Goal: Information Seeking & Learning: Learn about a topic

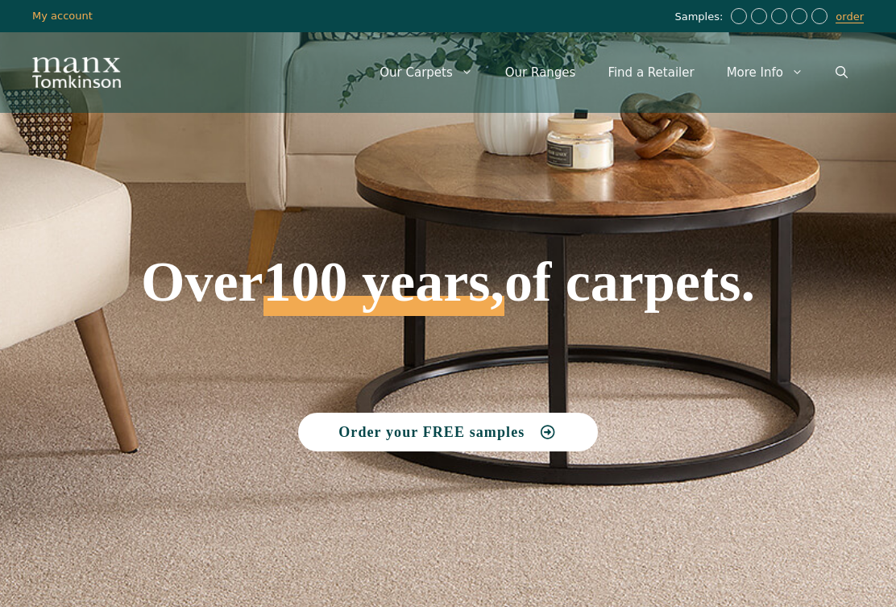
click at [568, 67] on link "Our Ranges" at bounding box center [540, 72] width 103 height 48
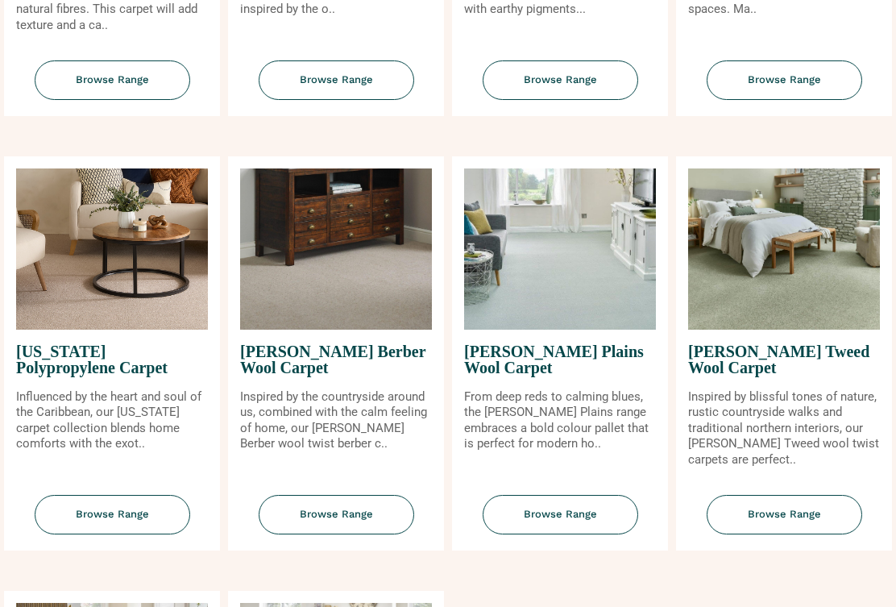
scroll to position [1387, 0]
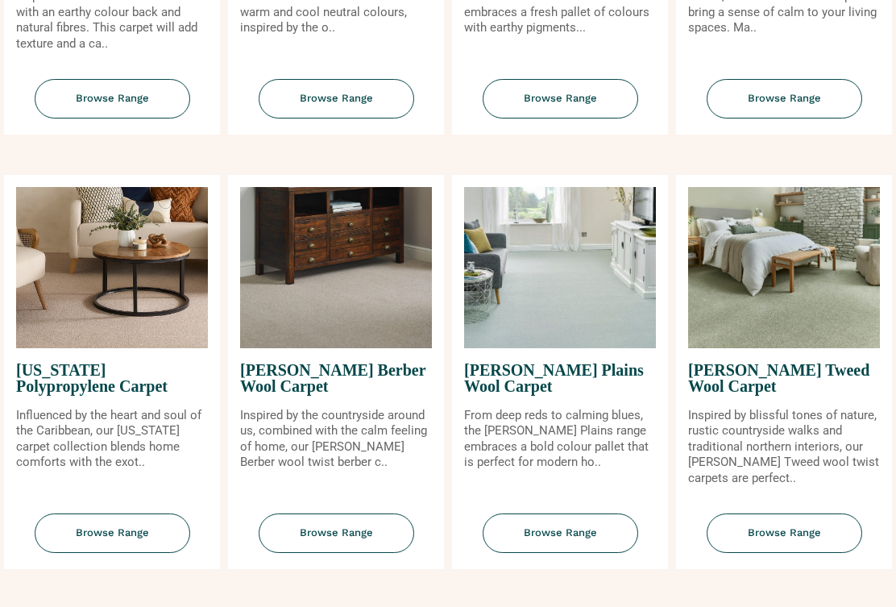
click at [581, 540] on span "Browse Range" at bounding box center [561, 533] width 156 height 39
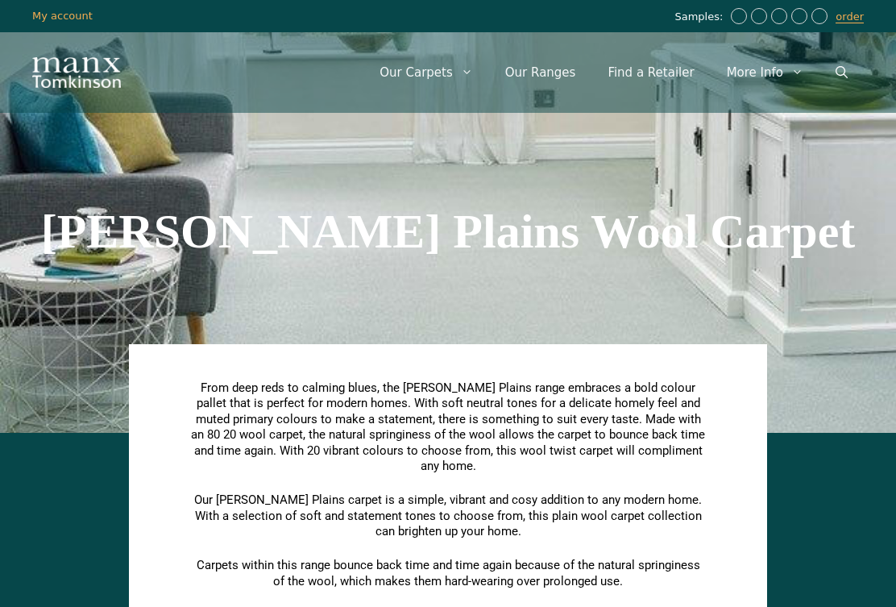
click at [840, 72] on icon "Open Search Bar" at bounding box center [842, 72] width 12 height 12
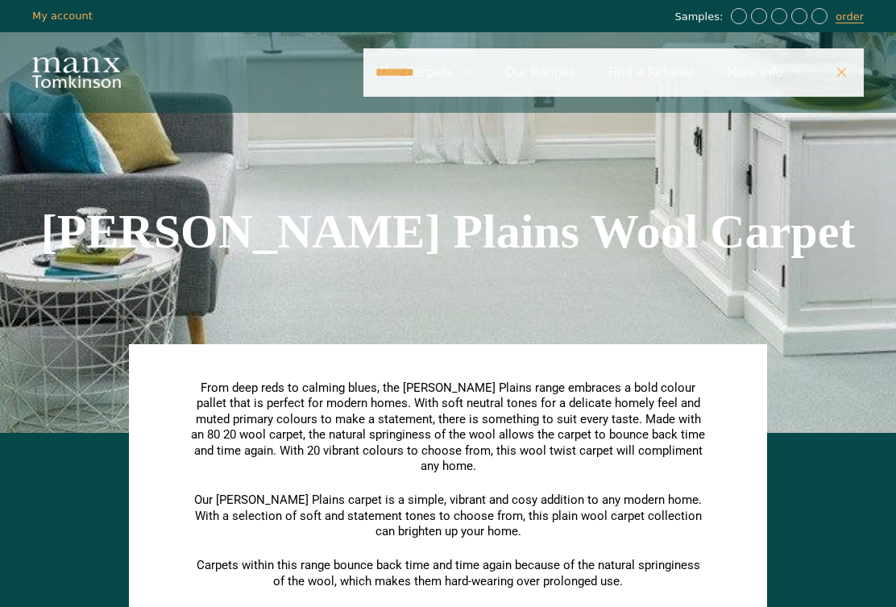
type input "********"
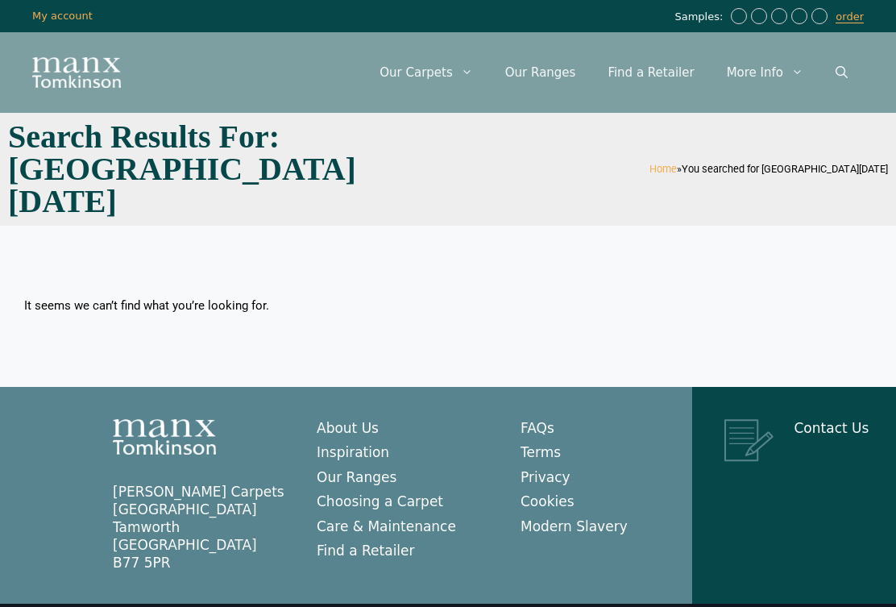
click at [842, 72] on icon "Open Search Bar" at bounding box center [842, 72] width 12 height 12
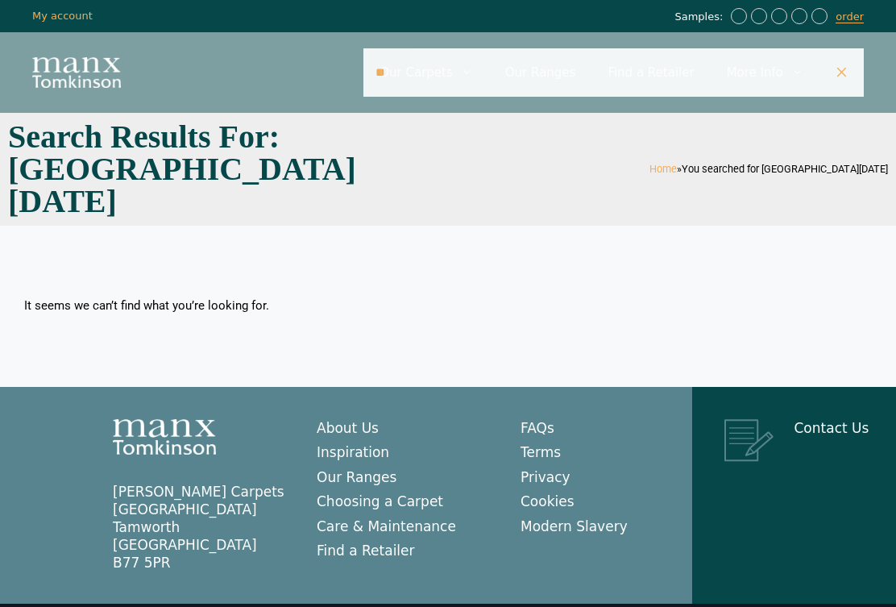
type input "*"
type input "*******"
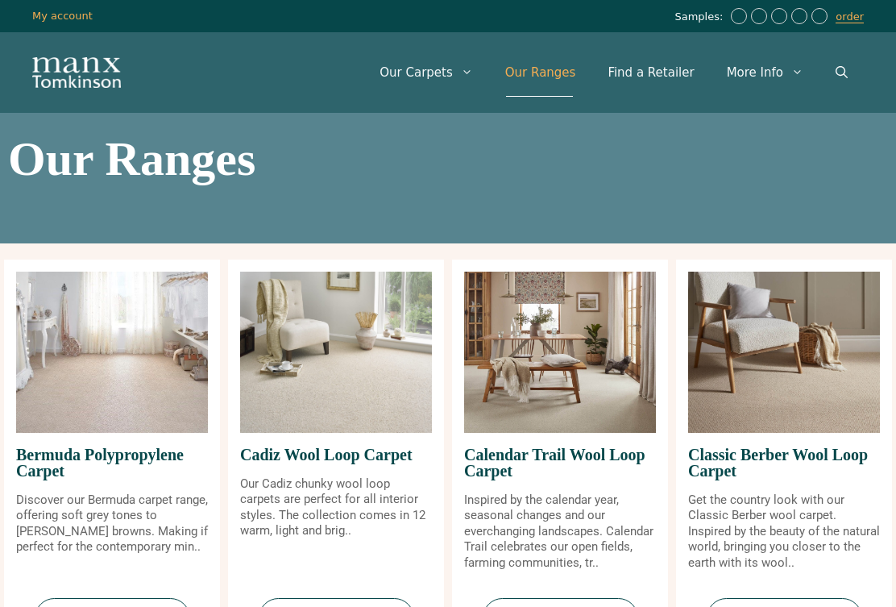
scroll to position [1388, 0]
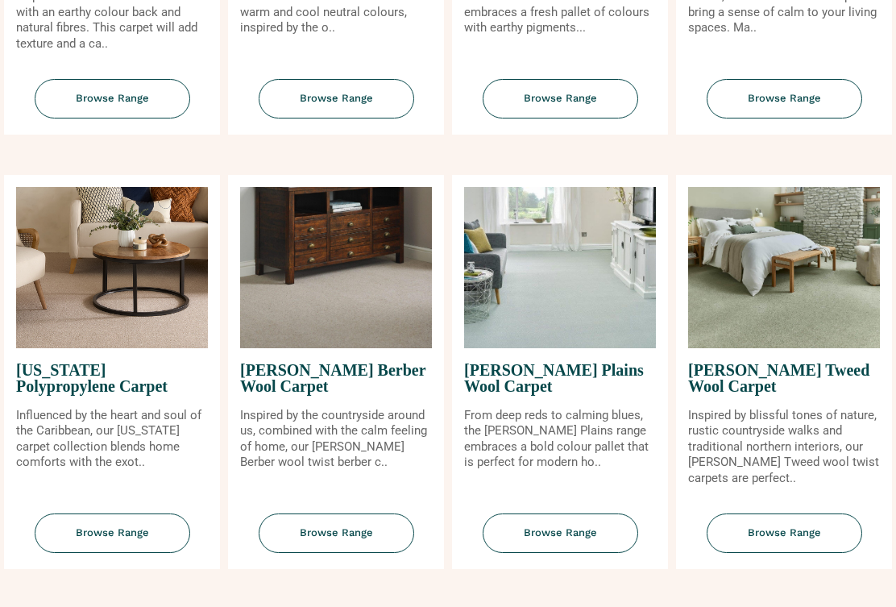
click at [803, 534] on span "Browse Range" at bounding box center [785, 532] width 156 height 39
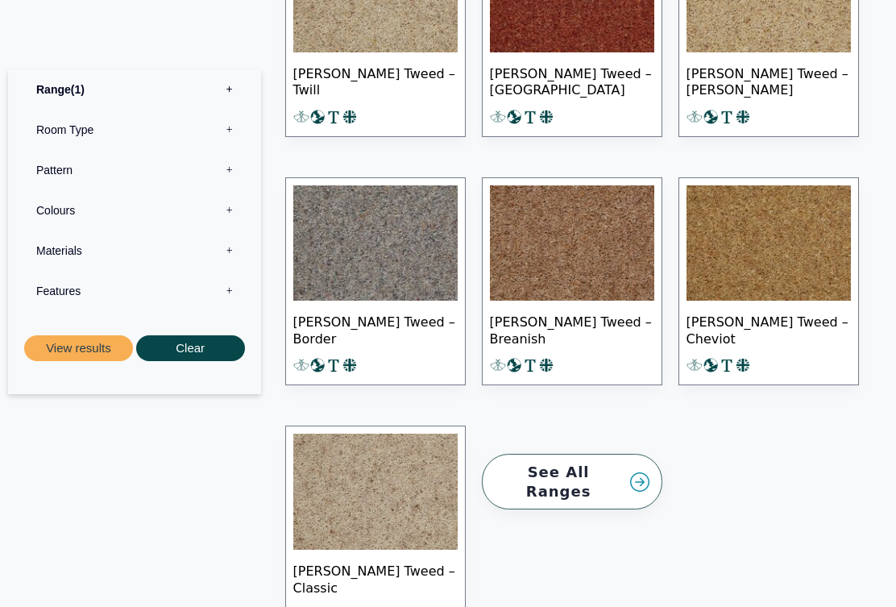
scroll to position [1700, 0]
click at [641, 468] on link "See All Ranges" at bounding box center [572, 483] width 181 height 56
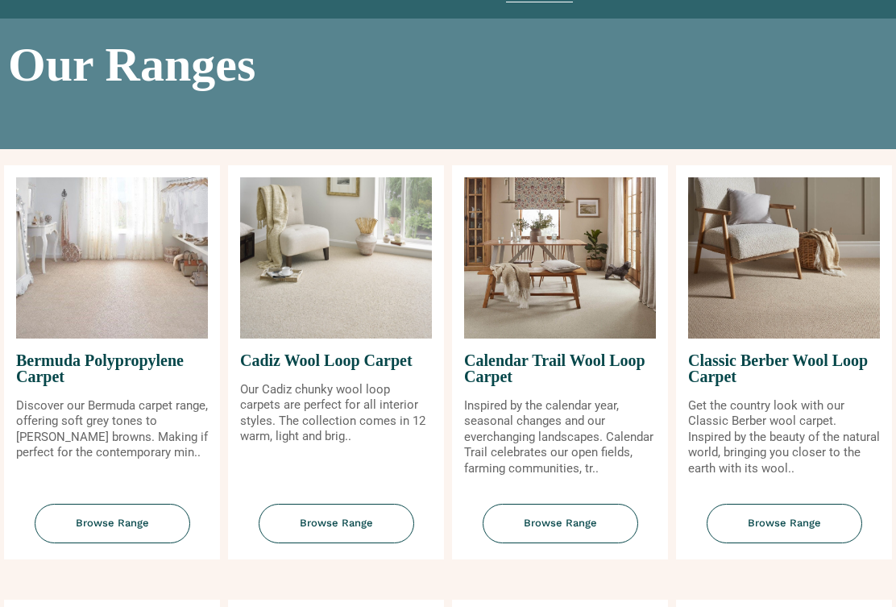
scroll to position [94, 0]
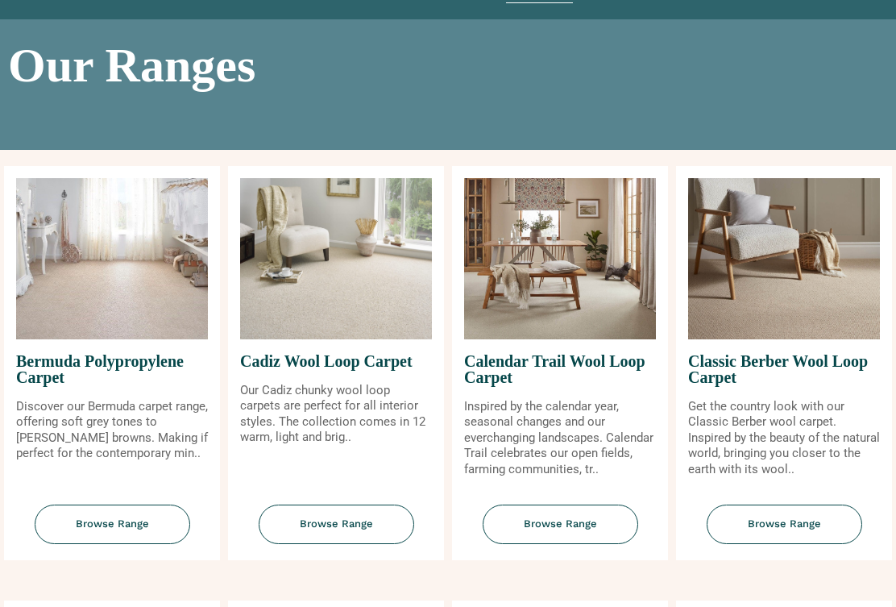
click at [137, 531] on span "Browse Range" at bounding box center [113, 524] width 156 height 39
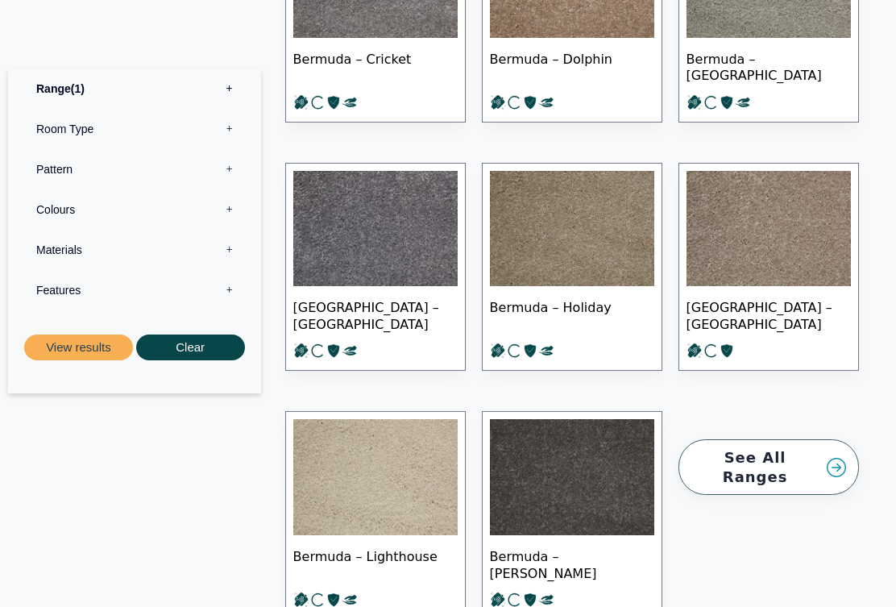
scroll to position [1236, 0]
click at [809, 439] on link "See All Ranges" at bounding box center [769, 467] width 181 height 56
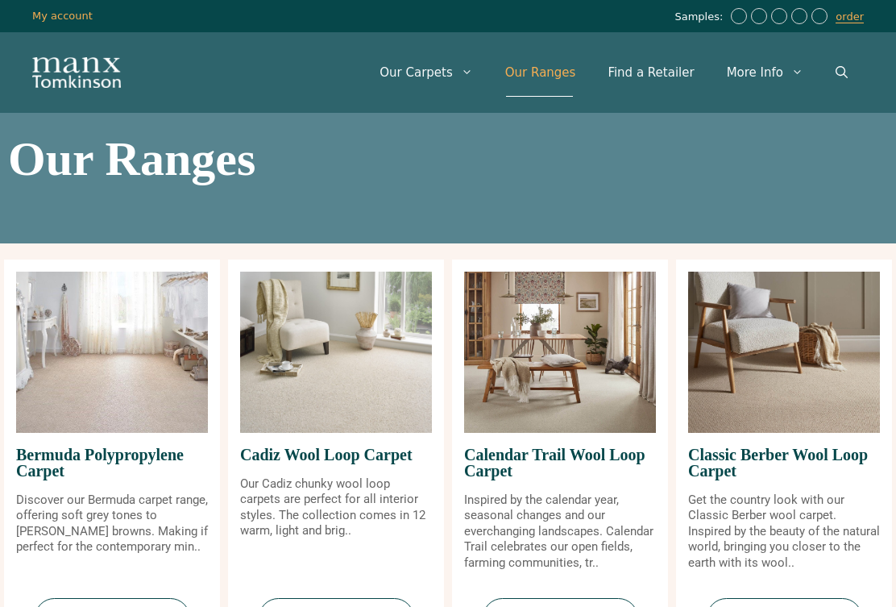
click at [345, 493] on p "Our Cadiz chunky wool loop carpets are perfect for all interior styles. The col…" at bounding box center [336, 507] width 192 height 63
click at [388, 370] on img at bounding box center [336, 352] width 192 height 161
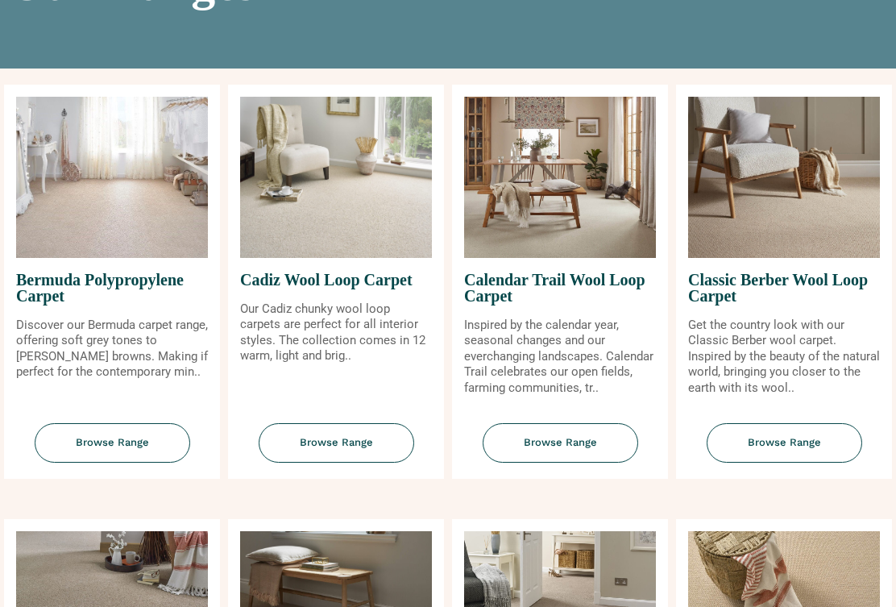
scroll to position [187, 0]
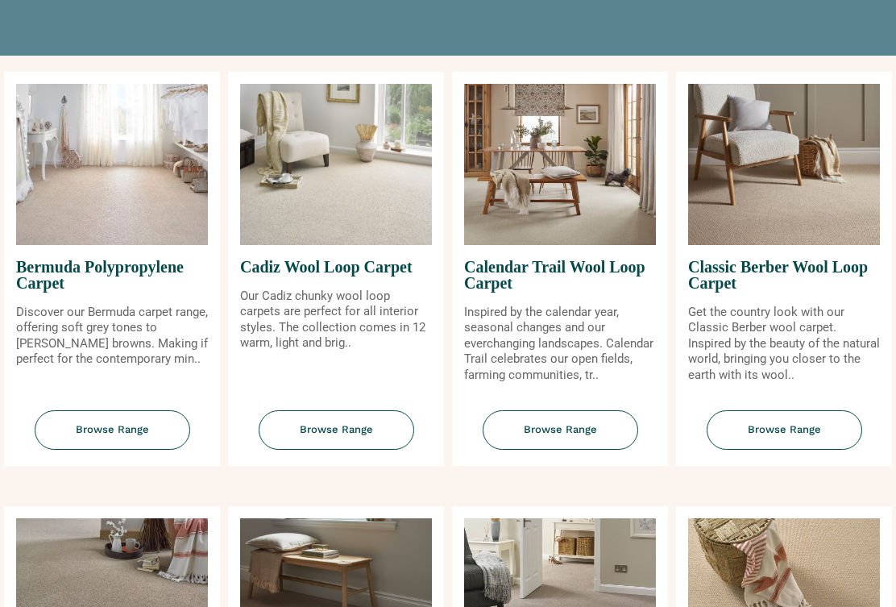
click at [354, 445] on span "Browse Range" at bounding box center [337, 430] width 156 height 39
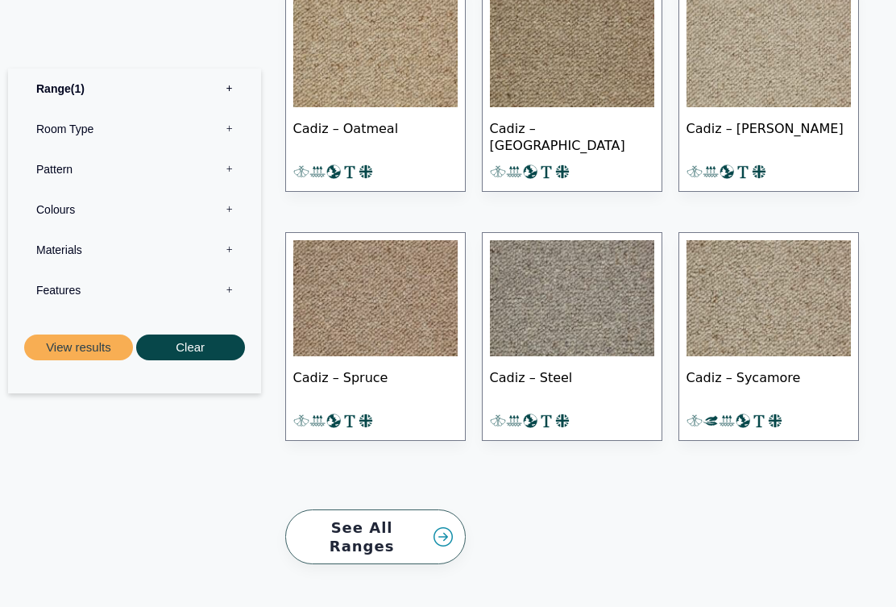
scroll to position [1390, 0]
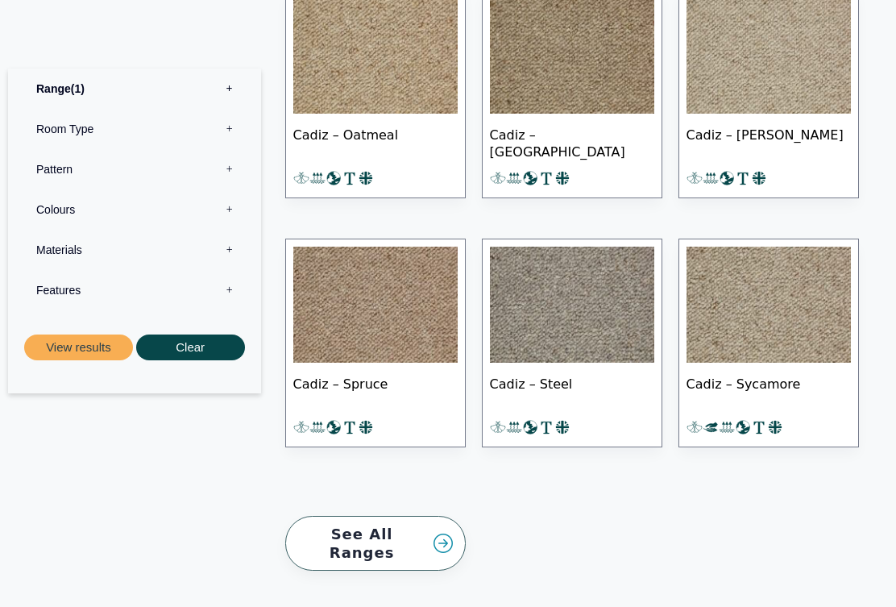
click at [448, 538] on link "See All Ranges" at bounding box center [375, 545] width 181 height 56
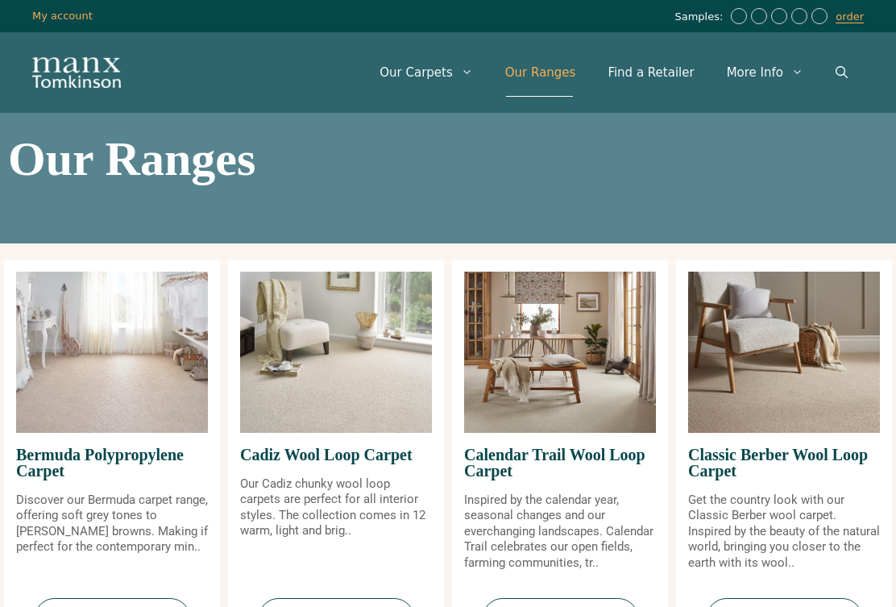
click at [580, 507] on p "Inspired by the calendar year, seasonal changes and our everchanging landscapes…" at bounding box center [560, 532] width 192 height 79
click at [572, 404] on img at bounding box center [560, 352] width 192 height 161
click at [559, 468] on span "Calendar Trail Wool Loop Carpet" at bounding box center [560, 463] width 192 height 60
click at [584, 404] on img at bounding box center [560, 352] width 192 height 161
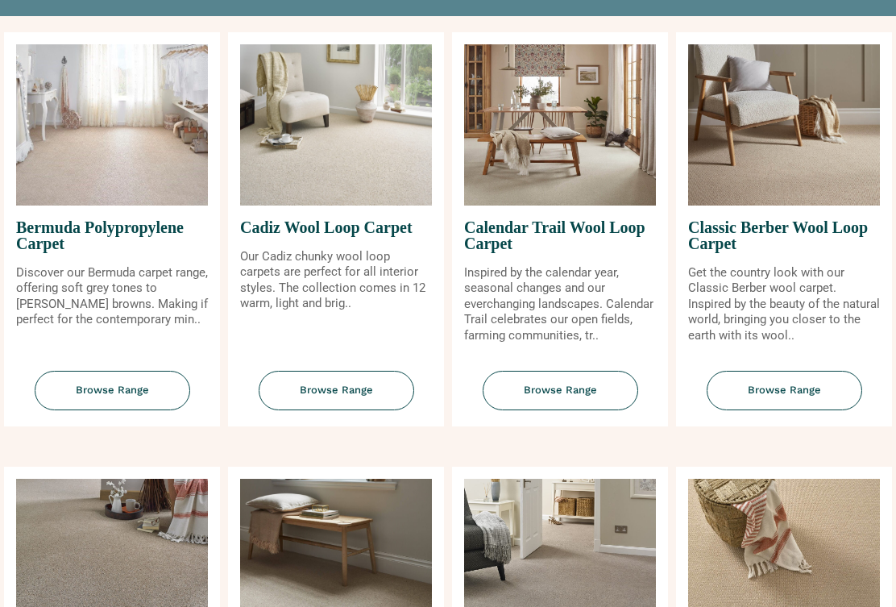
scroll to position [221, 0]
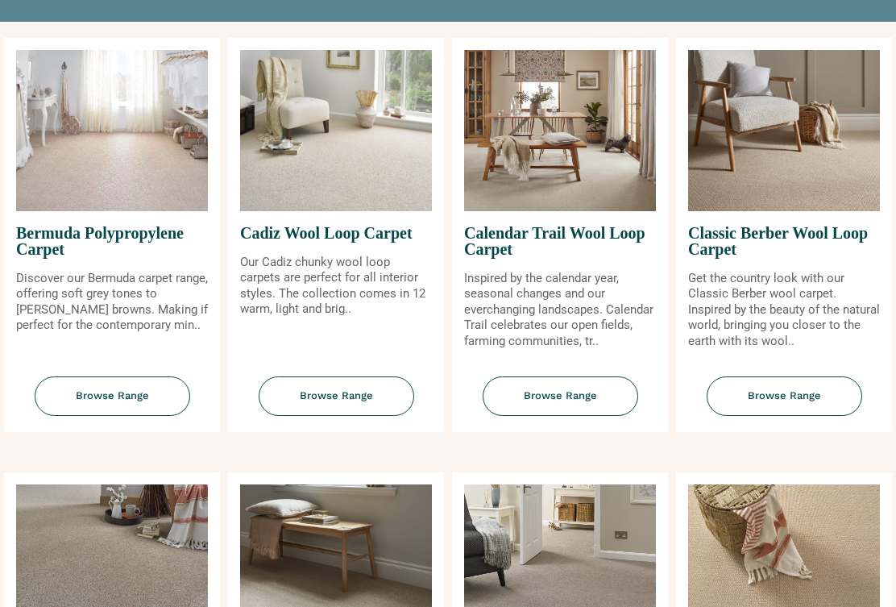
click at [580, 407] on span "Browse Range" at bounding box center [561, 396] width 156 height 39
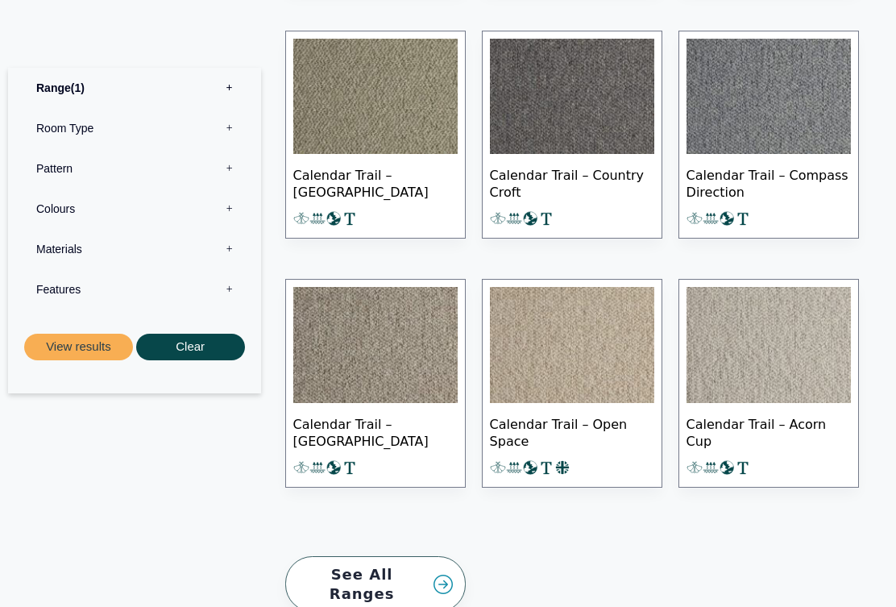
scroll to position [1513, 0]
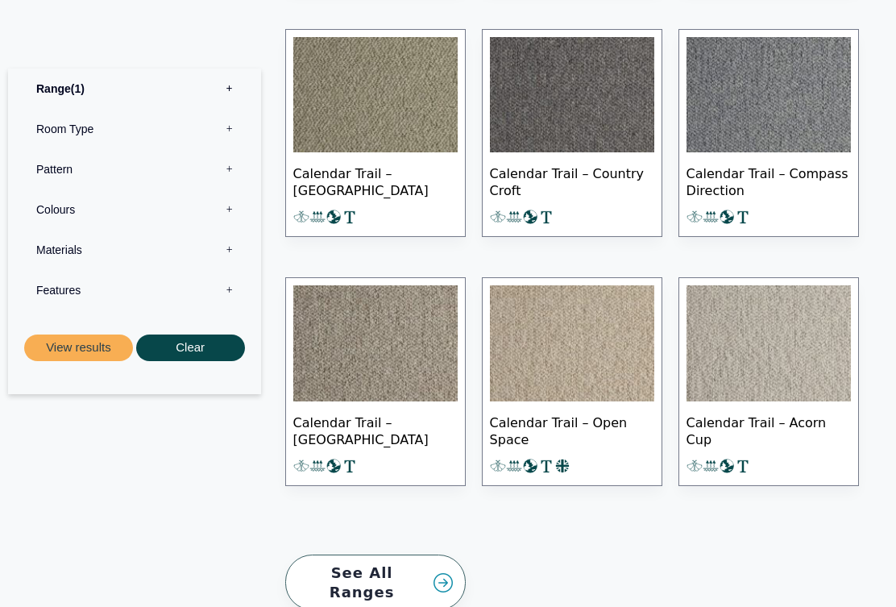
click at [446, 555] on link "See All Ranges" at bounding box center [375, 583] width 181 height 56
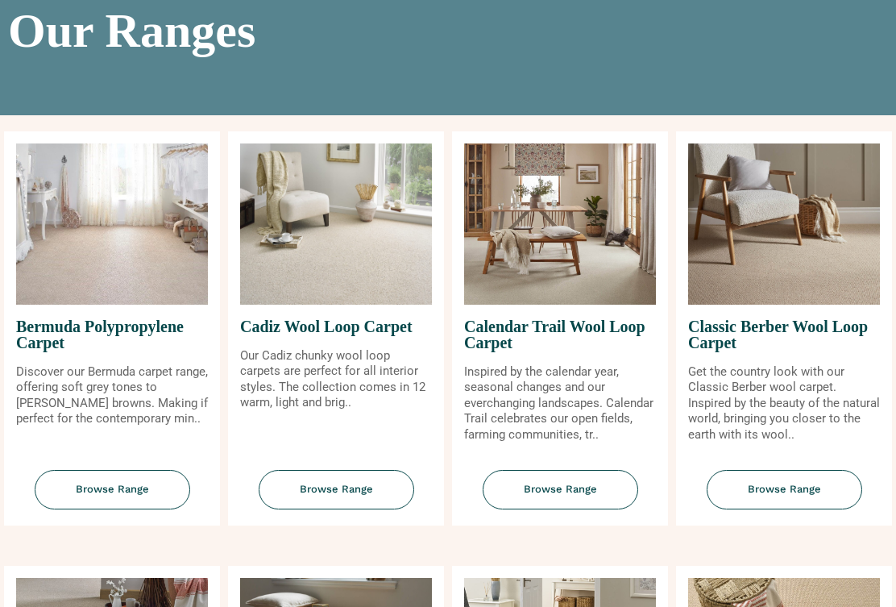
scroll to position [201, 0]
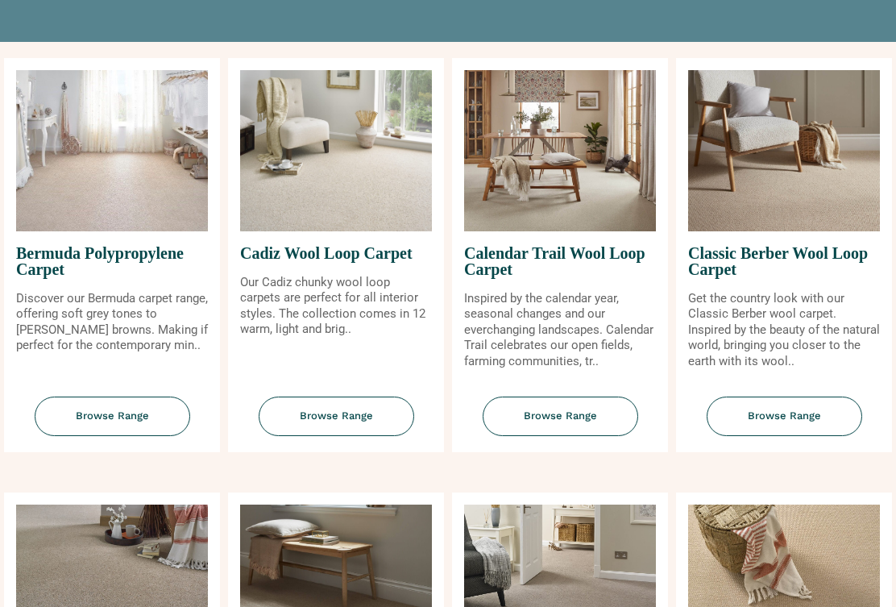
click at [793, 430] on span "Browse Range" at bounding box center [785, 416] width 156 height 39
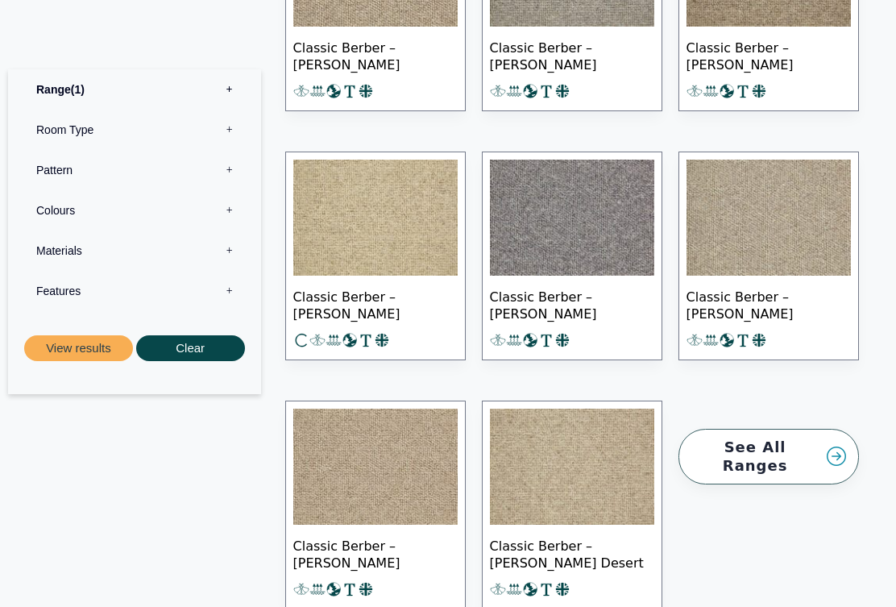
scroll to position [2048, 0]
click at [771, 430] on link "See All Ranges" at bounding box center [769, 458] width 181 height 56
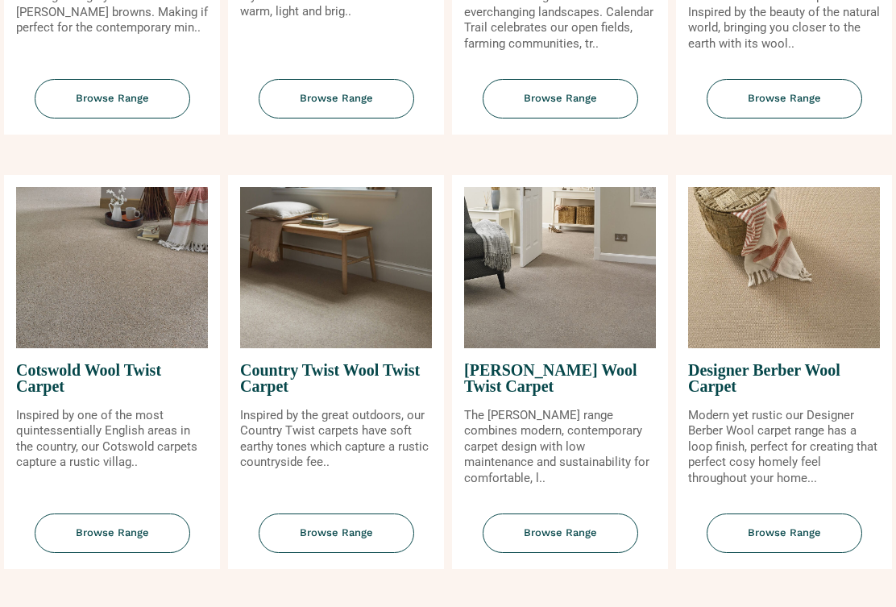
scroll to position [519, 0]
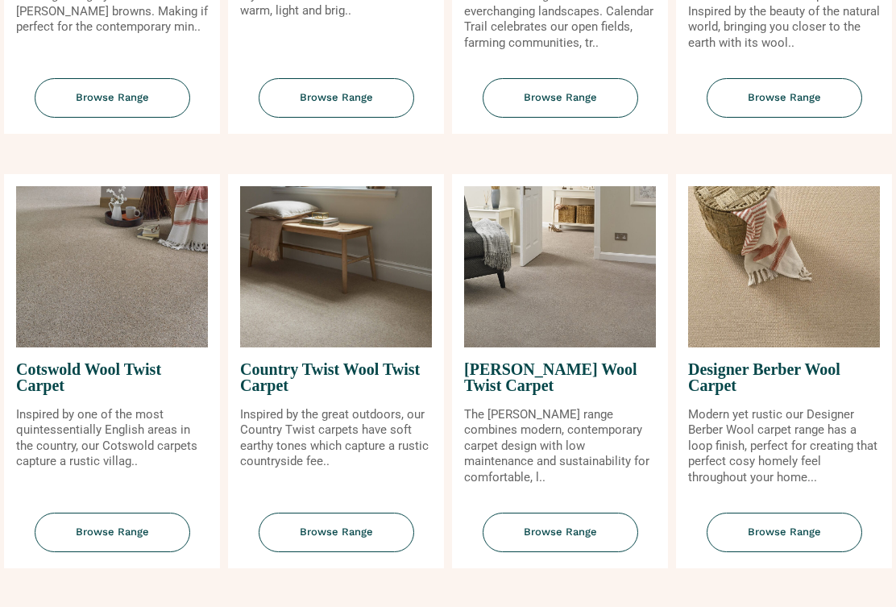
click at [142, 538] on span "Browse Range" at bounding box center [113, 532] width 156 height 39
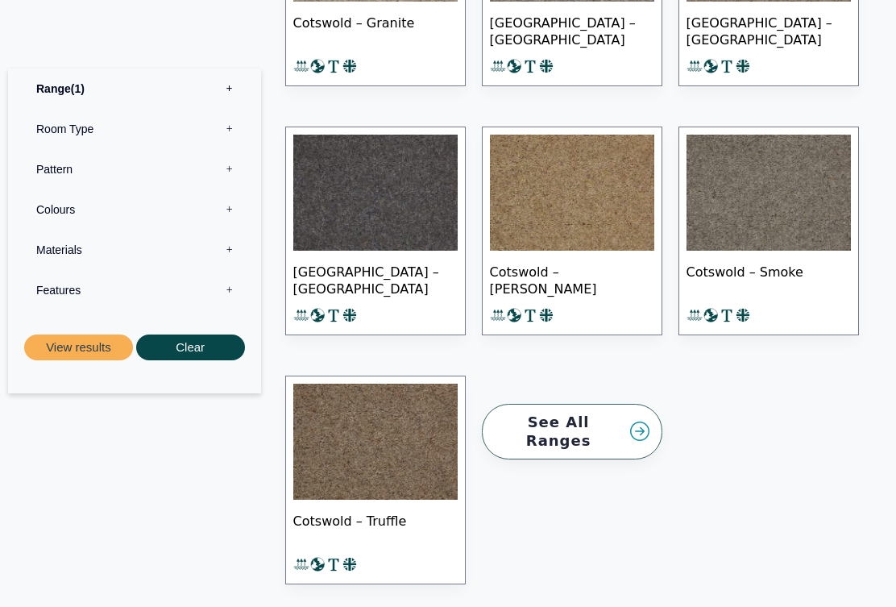
scroll to position [1219, 0]
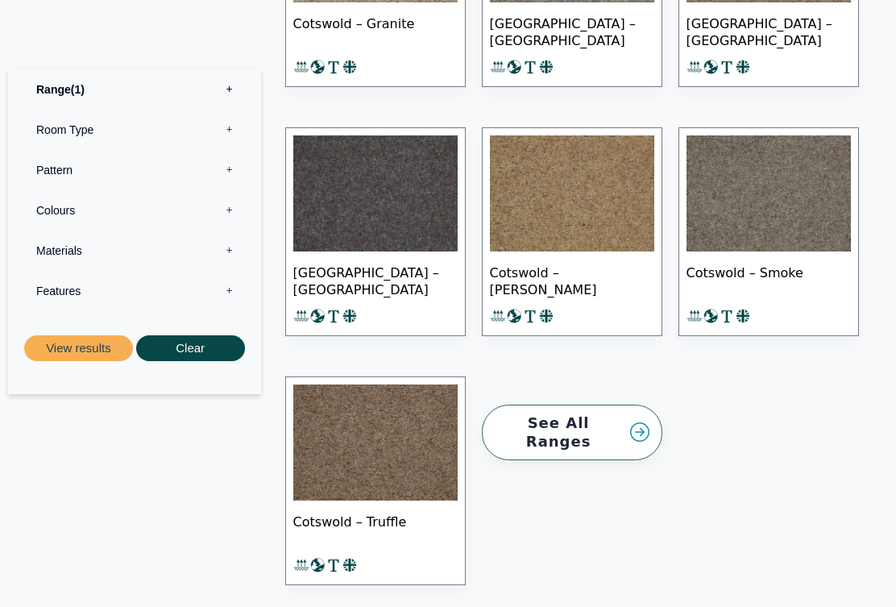
click at [610, 419] on link "See All Ranges" at bounding box center [572, 433] width 181 height 56
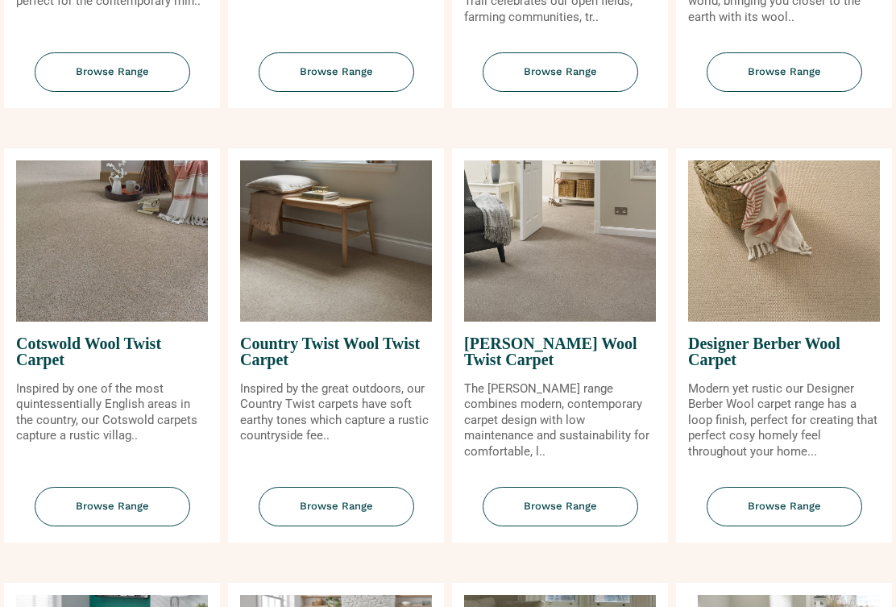
scroll to position [546, 0]
click at [352, 514] on span "Browse Range" at bounding box center [337, 506] width 156 height 39
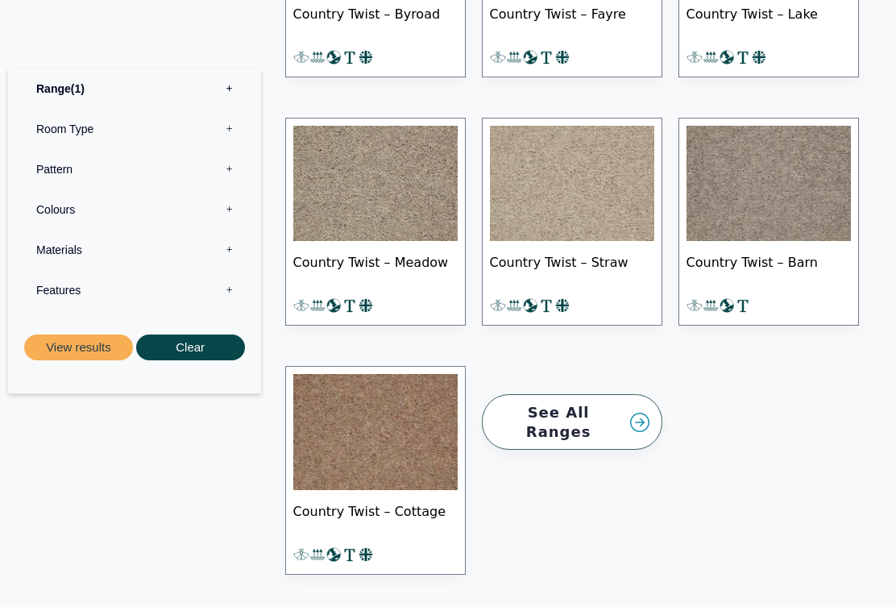
scroll to position [1794, 0]
click at [587, 401] on link "See All Ranges" at bounding box center [572, 422] width 181 height 56
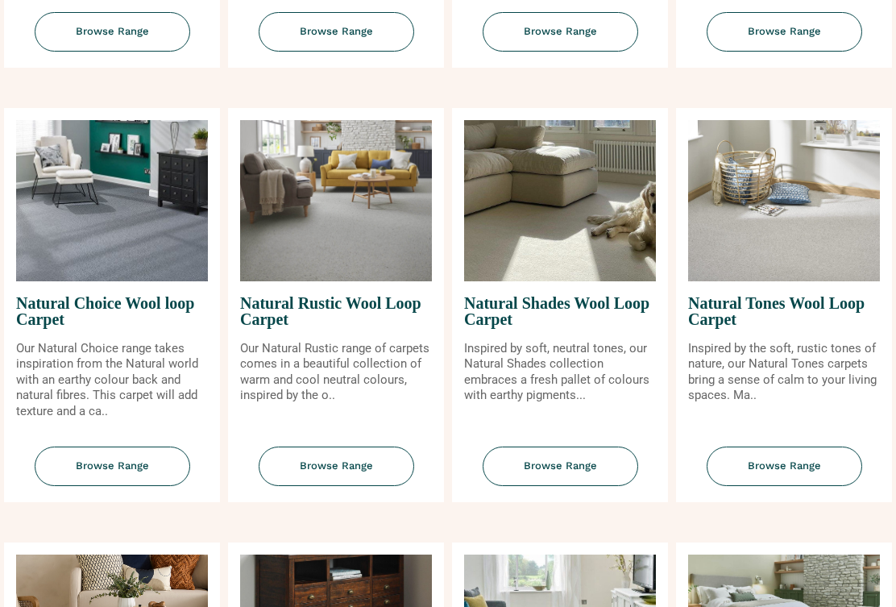
scroll to position [1019, 0]
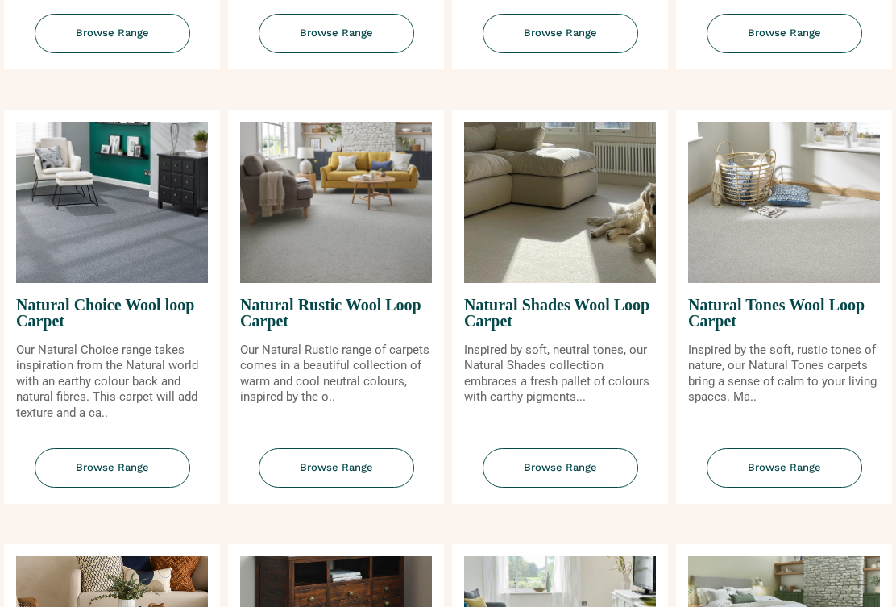
click at [130, 476] on span "Browse Range" at bounding box center [113, 467] width 156 height 39
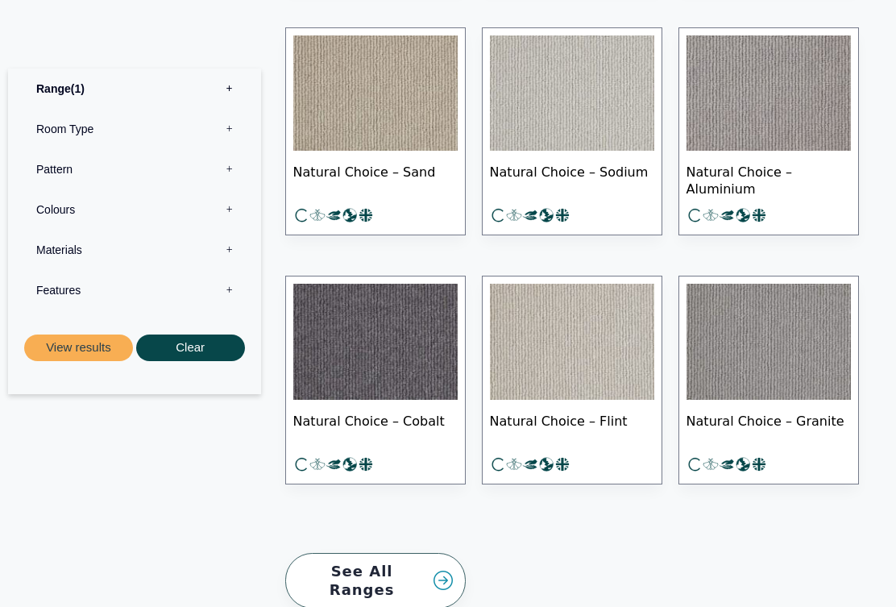
scroll to position [1274, 0]
click at [422, 576] on link "See All Ranges" at bounding box center [375, 582] width 181 height 56
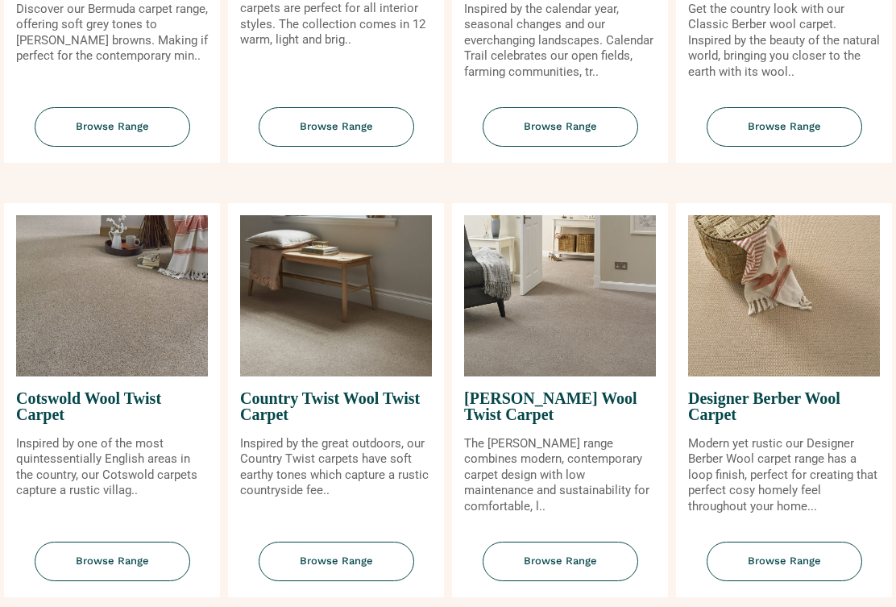
scroll to position [505, 0]
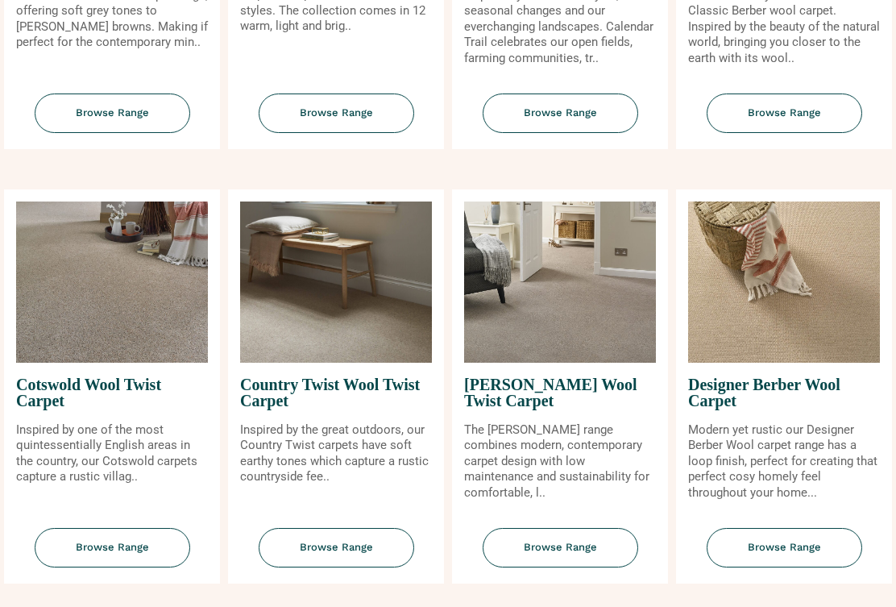
click at [347, 561] on span "Browse Range" at bounding box center [337, 547] width 156 height 39
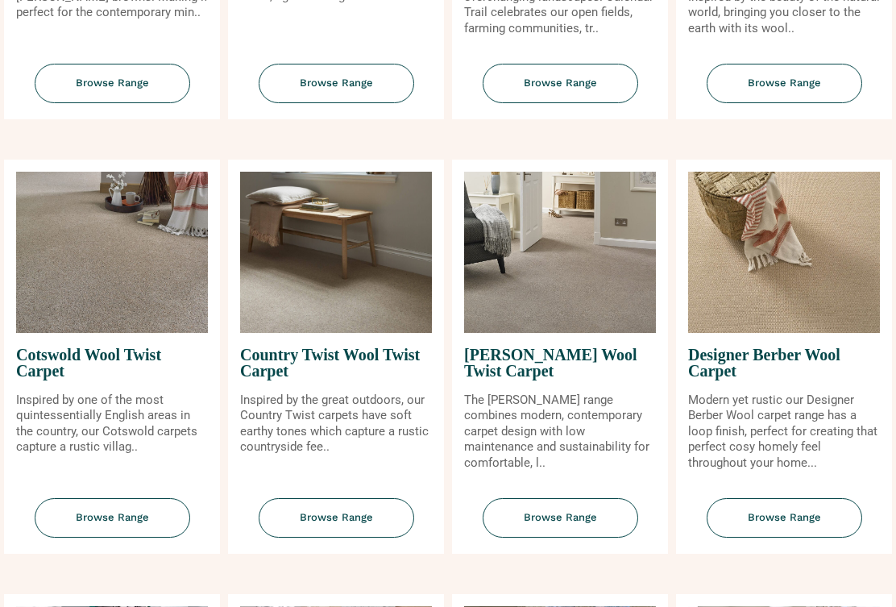
click at [593, 530] on span "Browse Range" at bounding box center [561, 518] width 156 height 39
click at [792, 522] on span "Browse Range" at bounding box center [785, 518] width 156 height 39
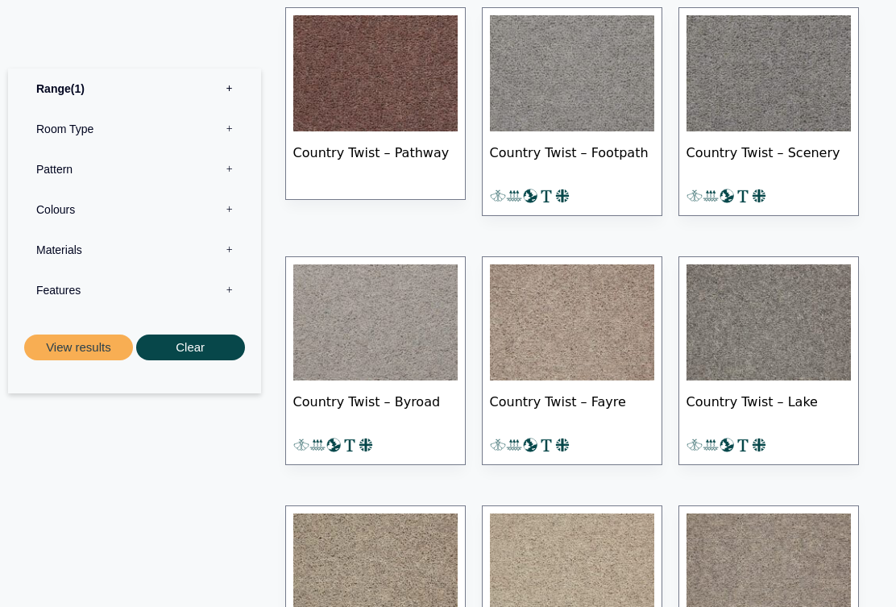
scroll to position [1363, 0]
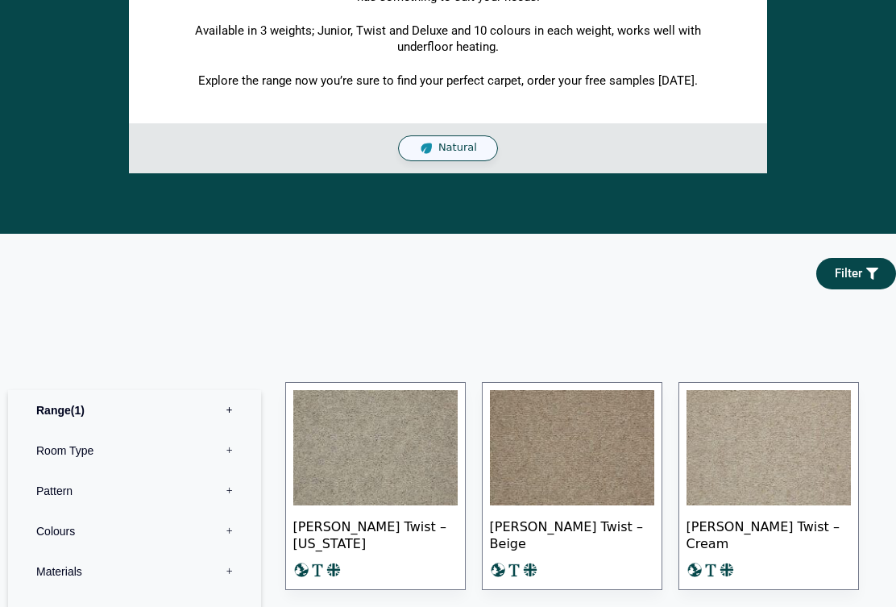
scroll to position [533, 0]
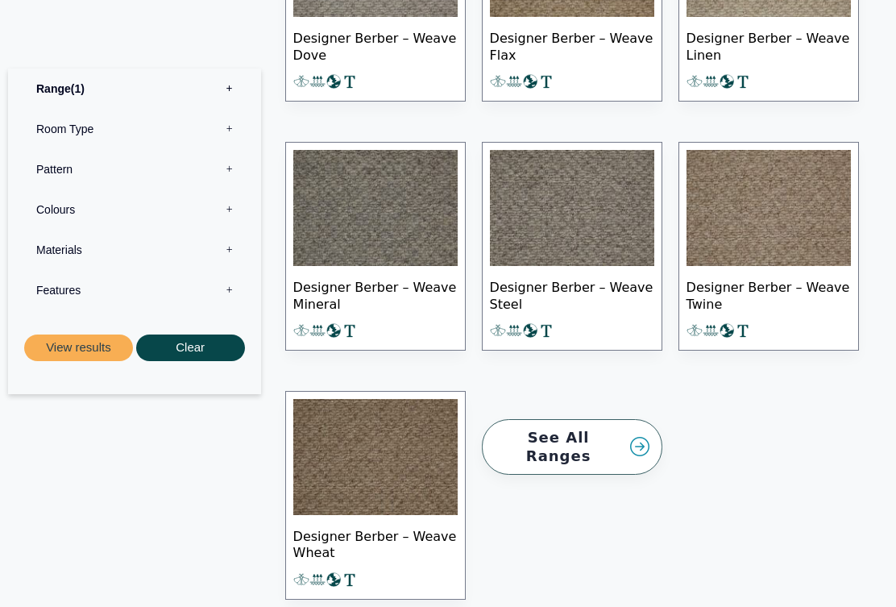
scroll to position [1823, 0]
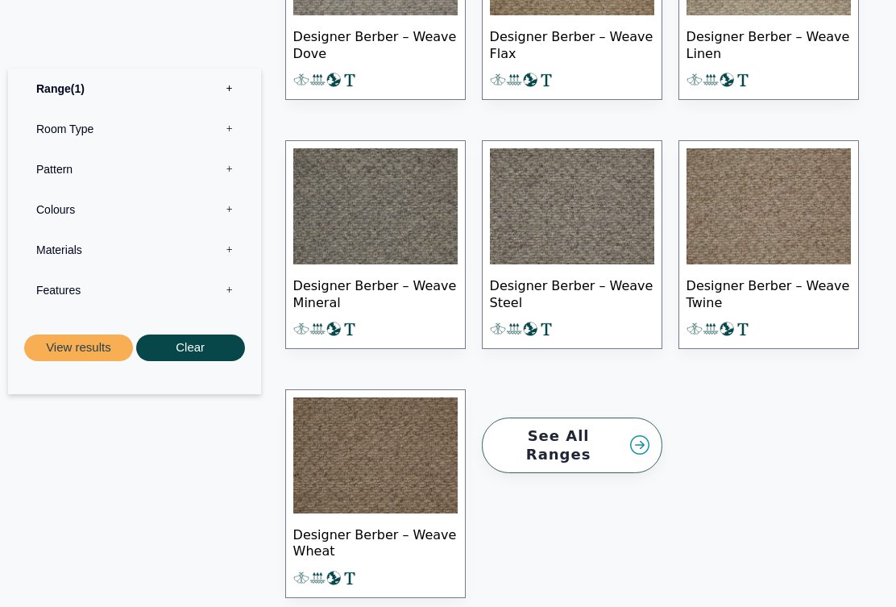
click at [596, 433] on link "See All Ranges" at bounding box center [572, 446] width 181 height 56
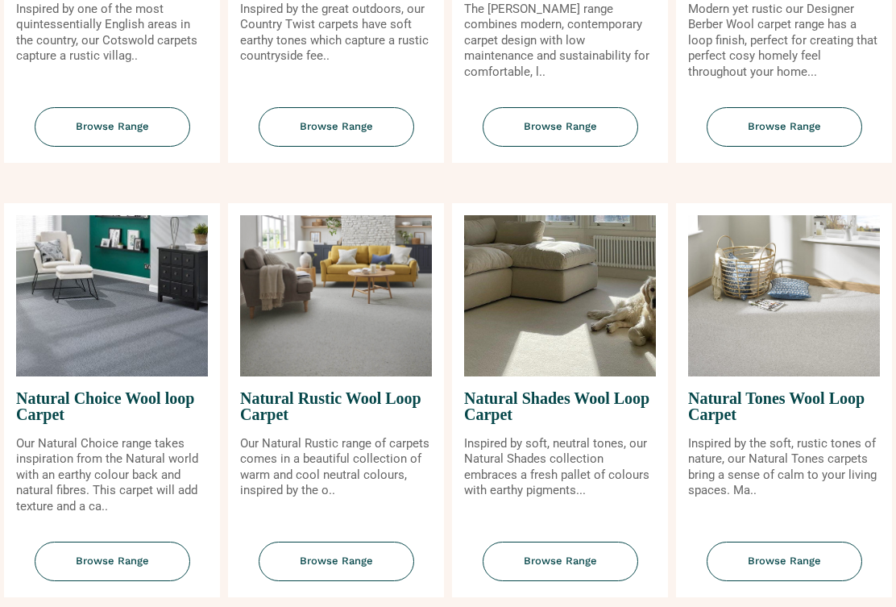
scroll to position [917, 0]
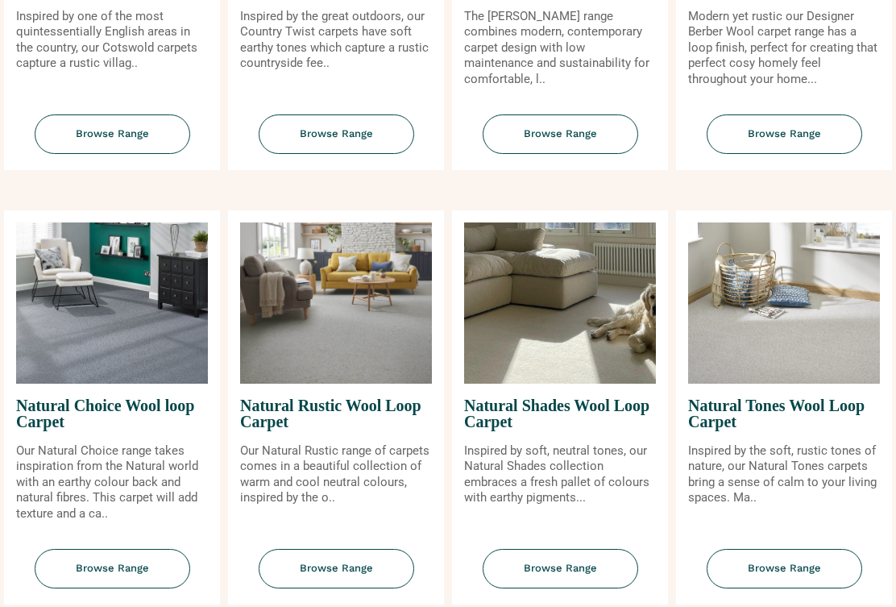
click at [805, 137] on span "Browse Range" at bounding box center [785, 134] width 156 height 39
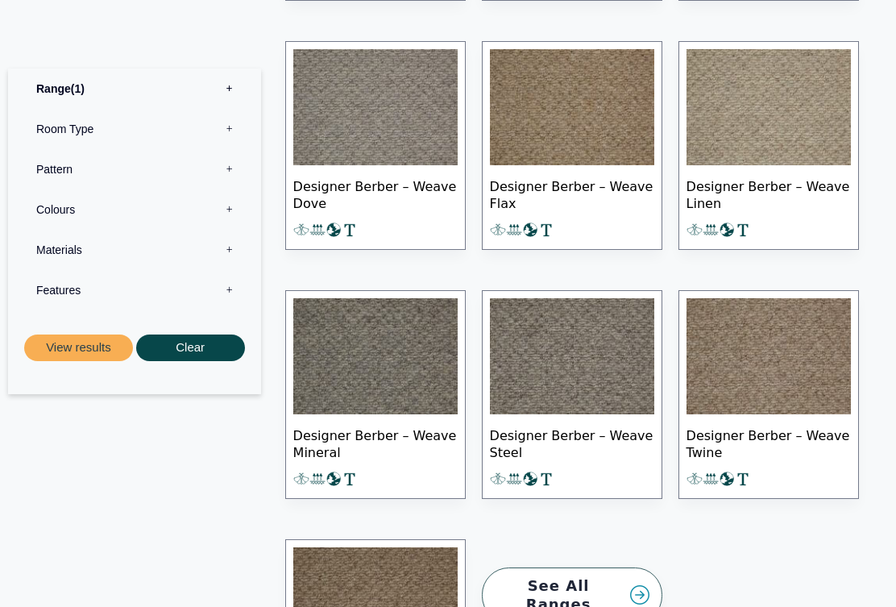
scroll to position [1670, 0]
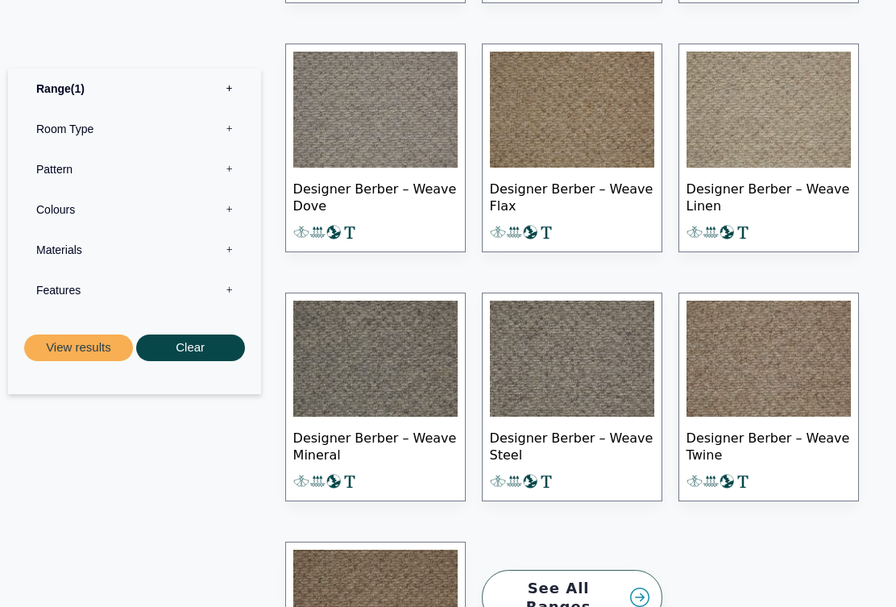
click at [622, 586] on link "See All Ranges" at bounding box center [572, 599] width 181 height 56
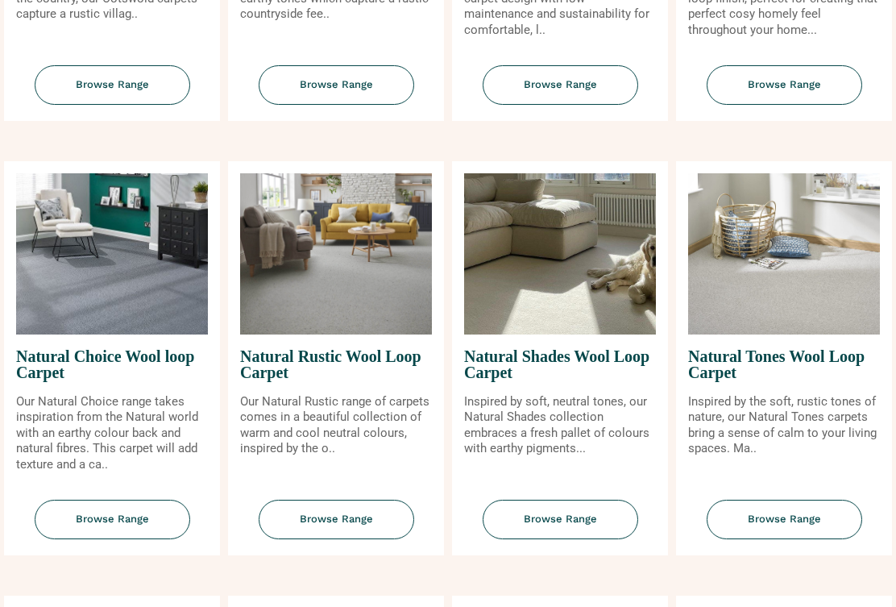
scroll to position [967, 0]
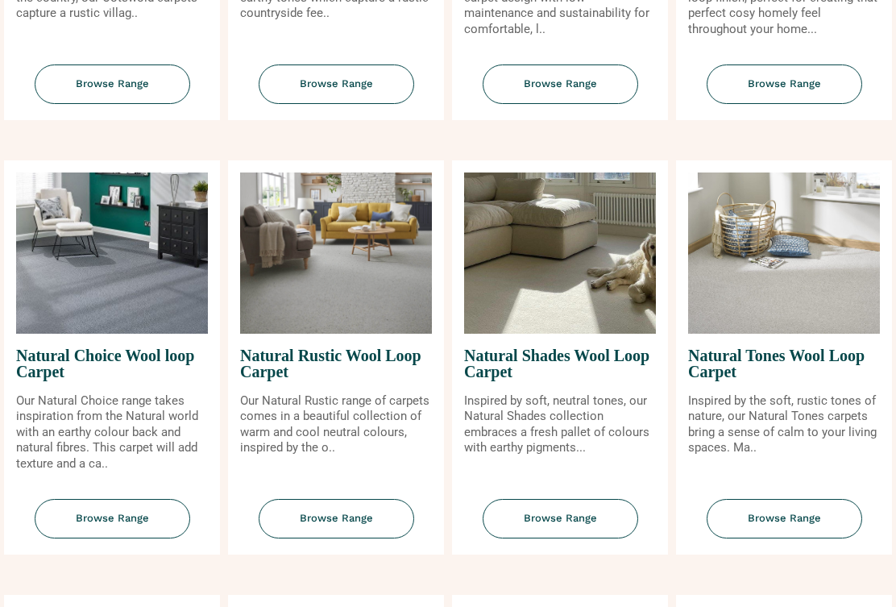
click at [132, 524] on span "Browse Range" at bounding box center [113, 519] width 156 height 39
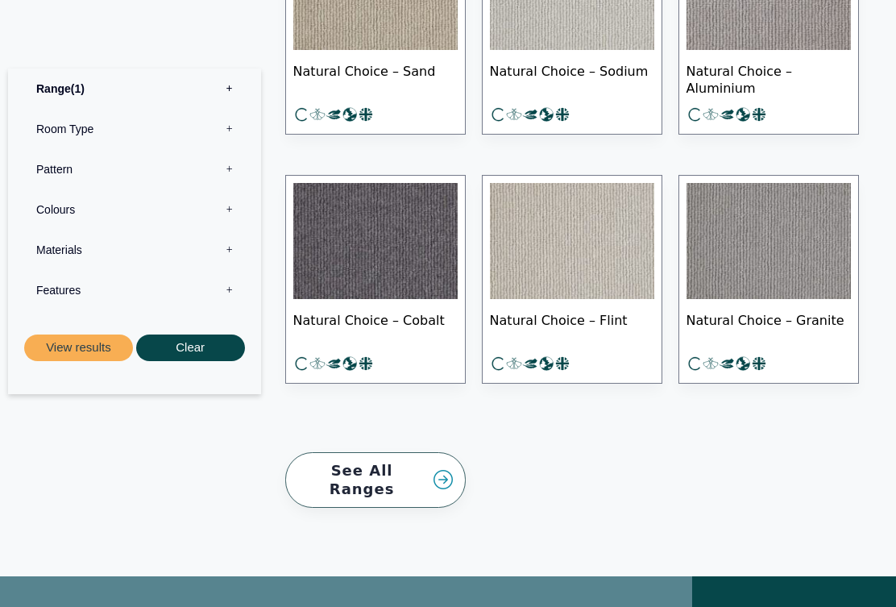
scroll to position [1375, 0]
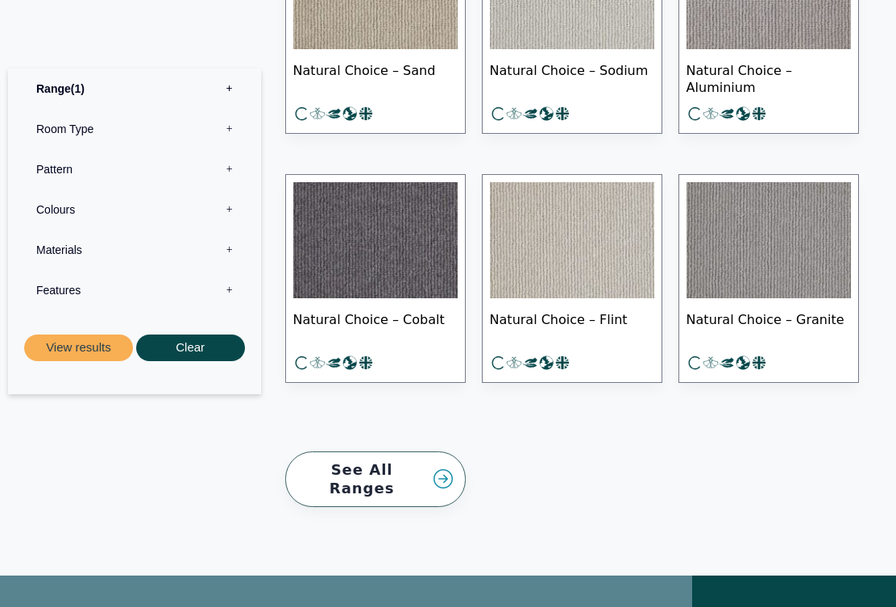
click at [441, 471] on link "See All Ranges" at bounding box center [375, 480] width 181 height 56
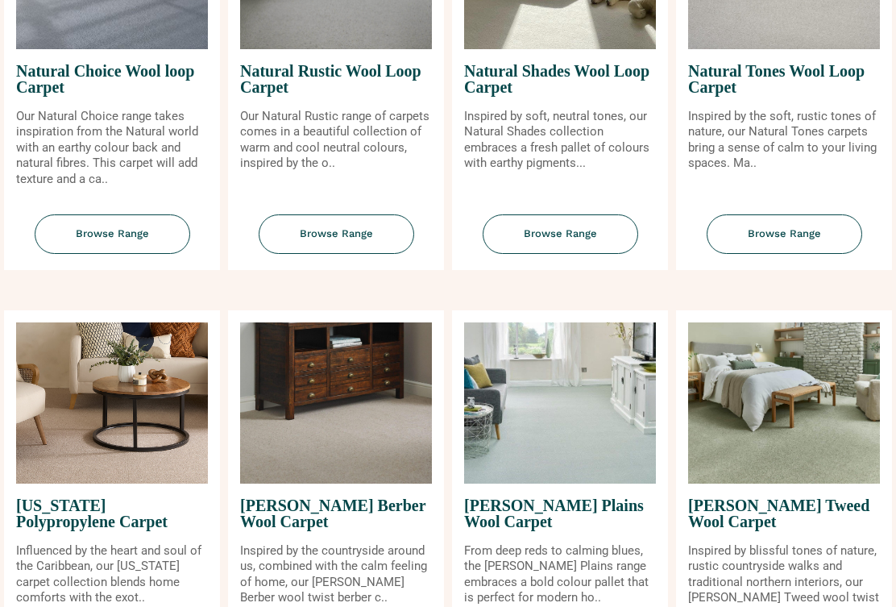
scroll to position [1245, 0]
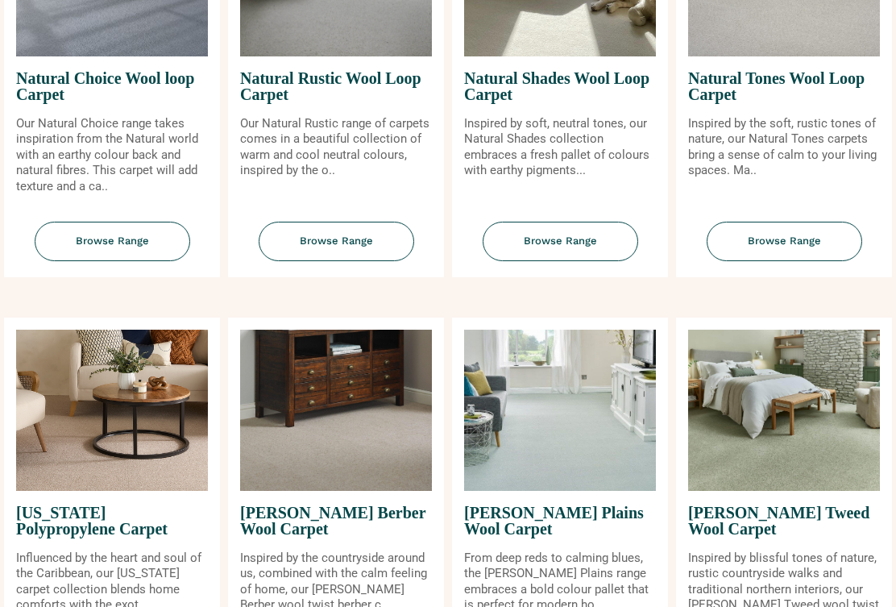
click at [368, 246] on span "Browse Range" at bounding box center [337, 241] width 156 height 39
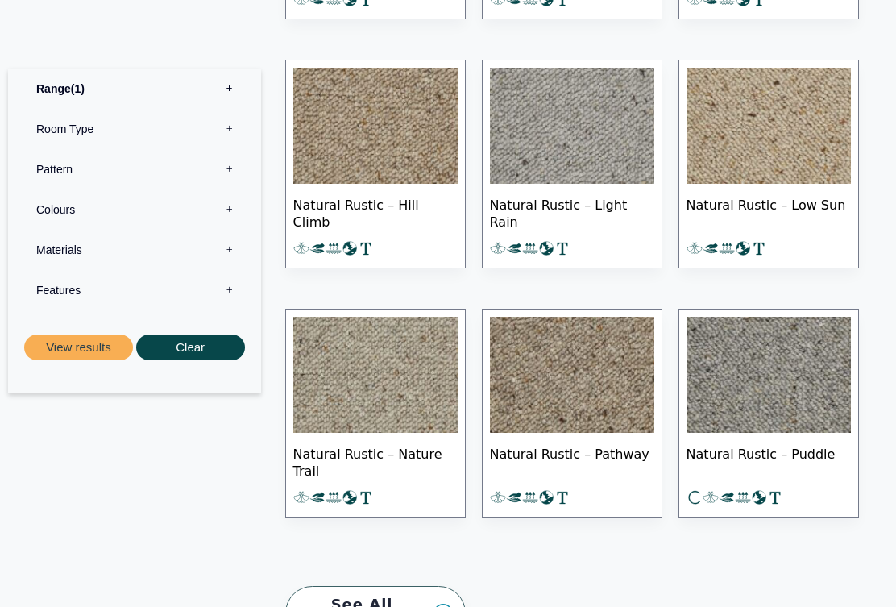
scroll to position [1030, 0]
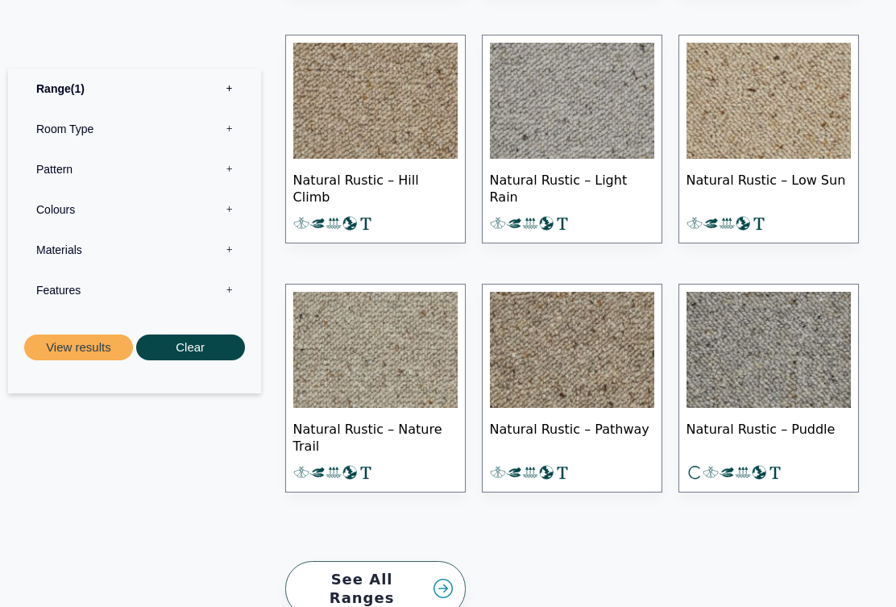
click at [436, 575] on link "See All Ranges" at bounding box center [375, 590] width 181 height 56
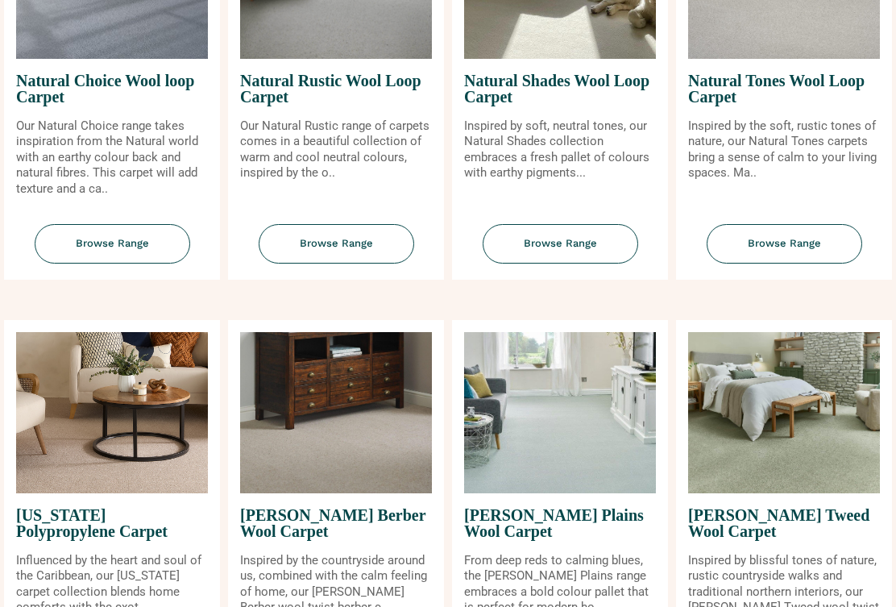
scroll to position [1239, 0]
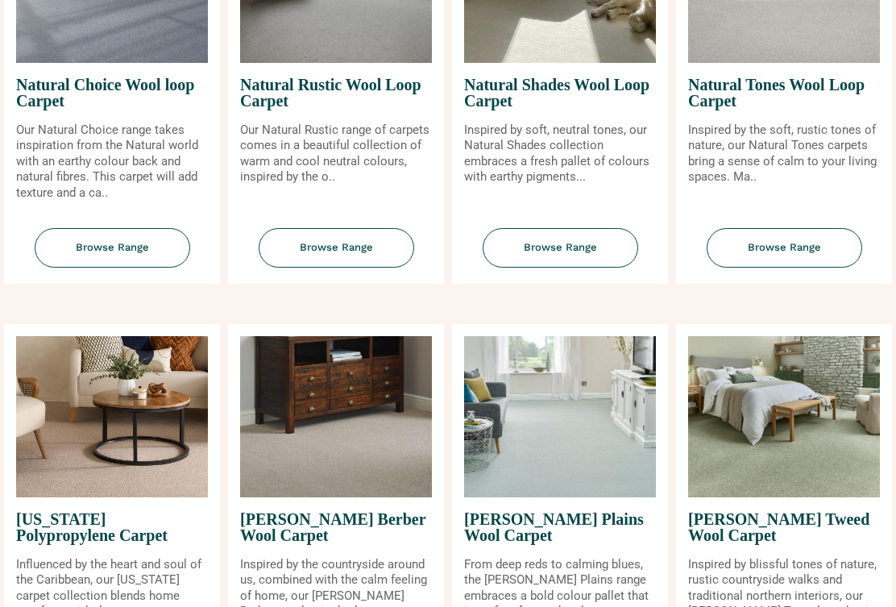
click at [576, 254] on span "Browse Range" at bounding box center [561, 247] width 156 height 39
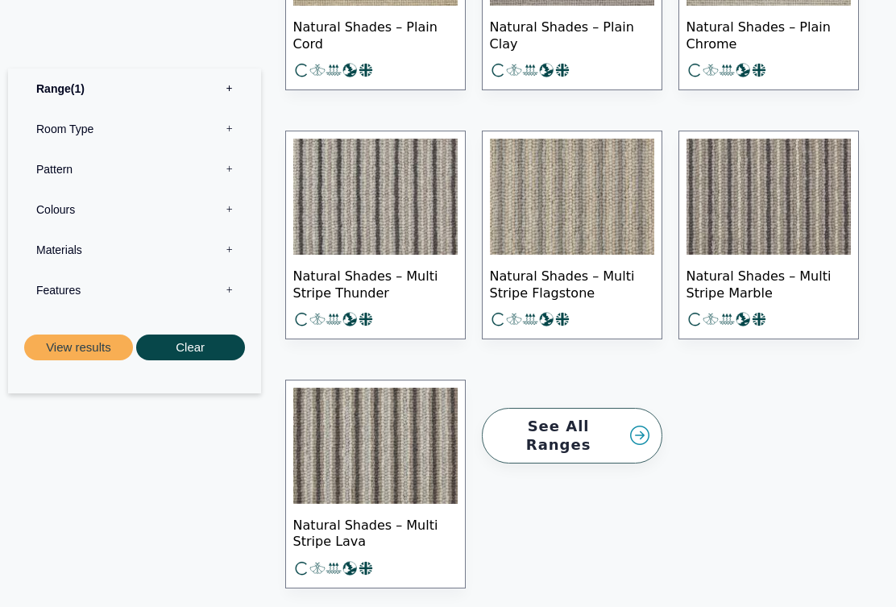
scroll to position [2248, 0]
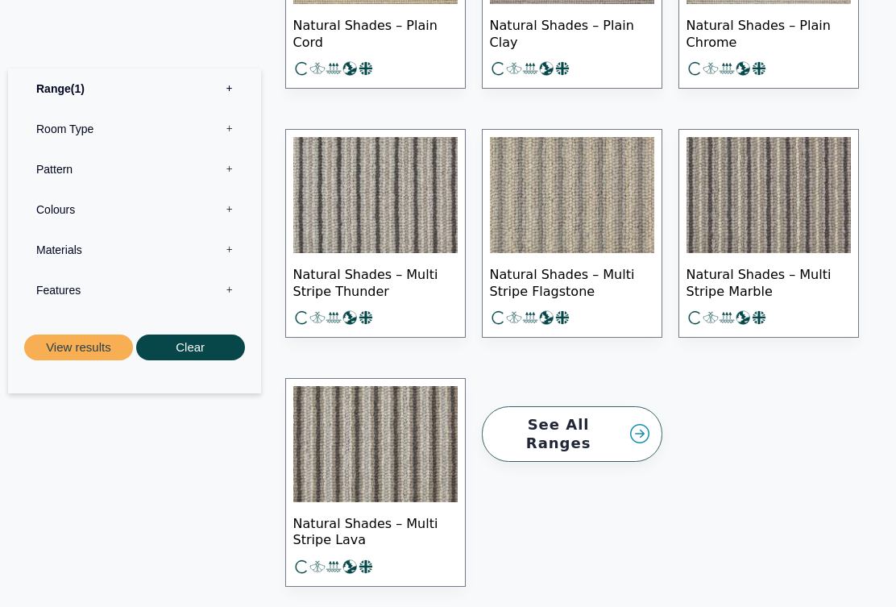
click at [617, 429] on link "See All Ranges" at bounding box center [572, 435] width 181 height 56
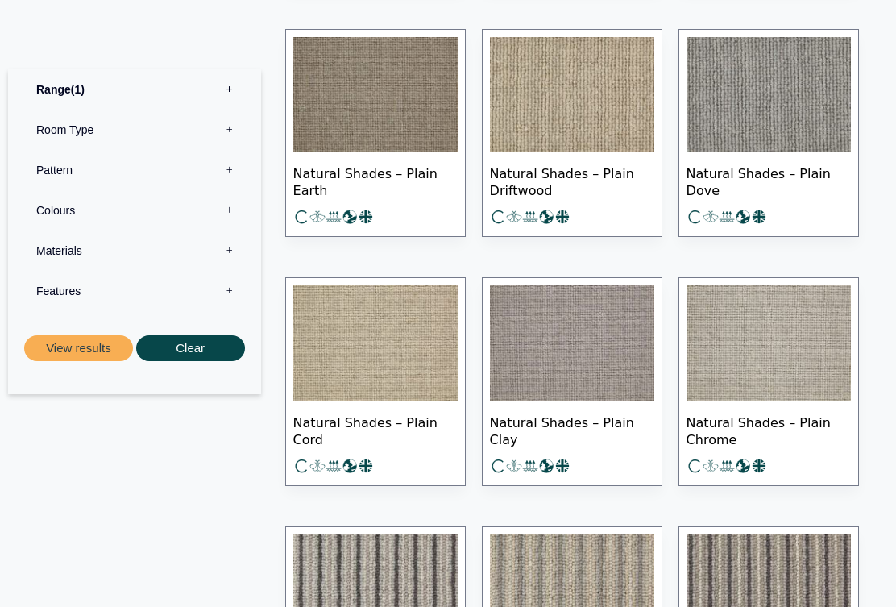
scroll to position [1848, 0]
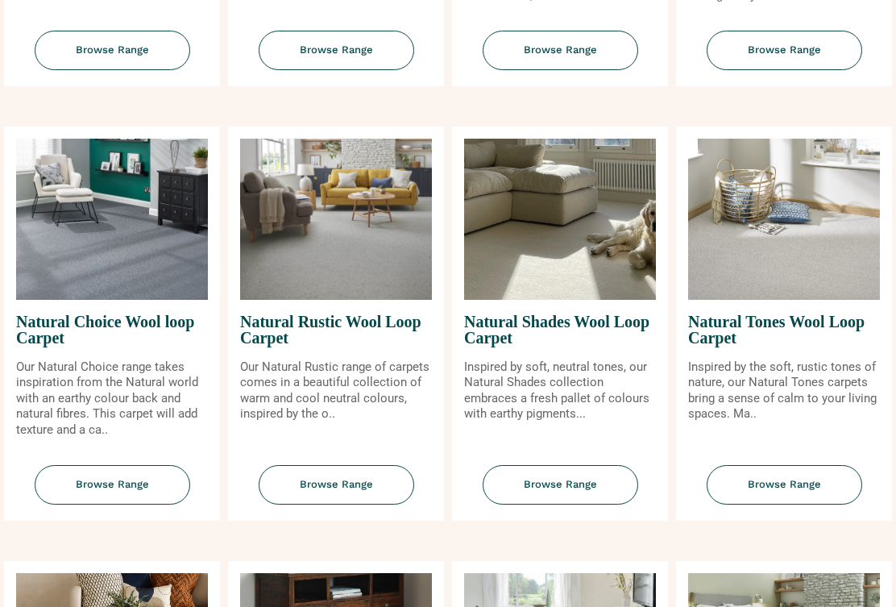
scroll to position [1003, 0]
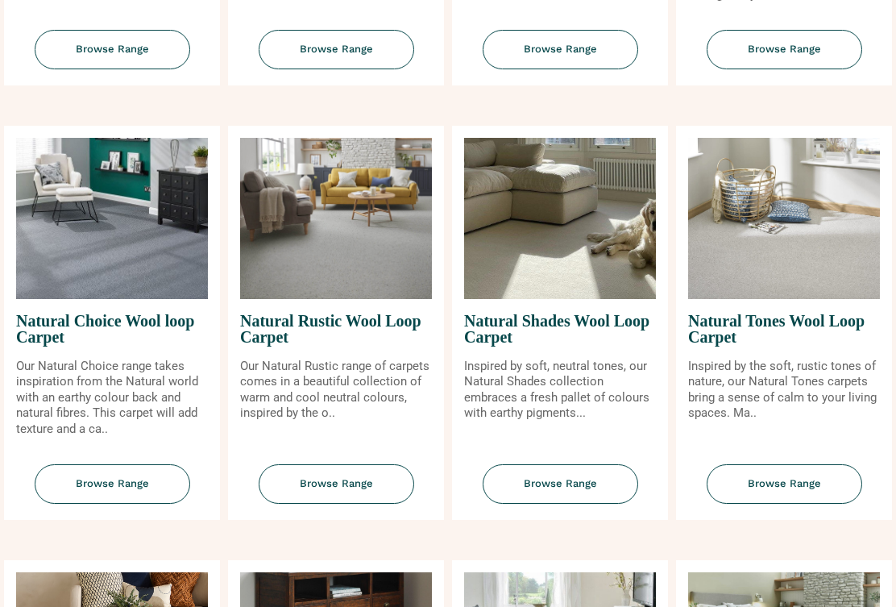
click at [809, 490] on span "Browse Range" at bounding box center [785, 483] width 156 height 39
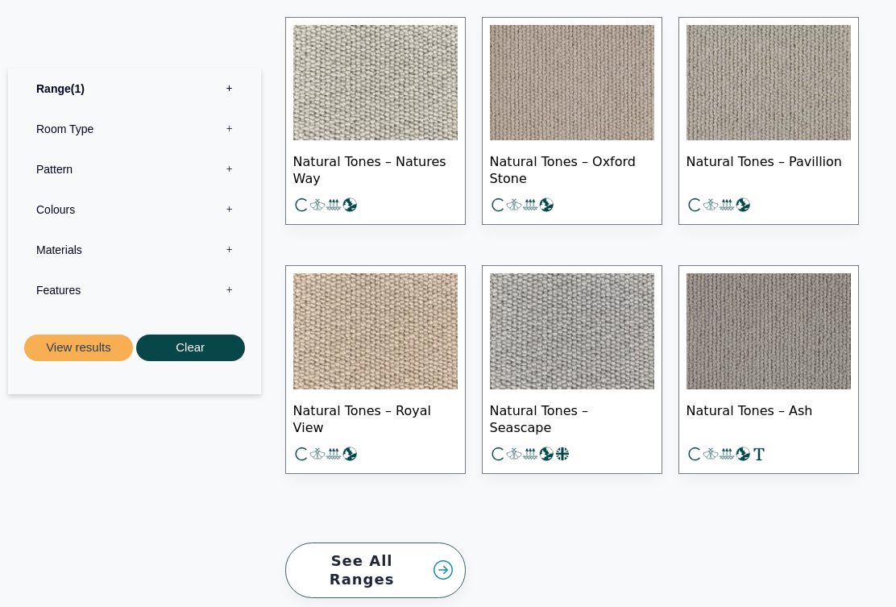
scroll to position [1452, 0]
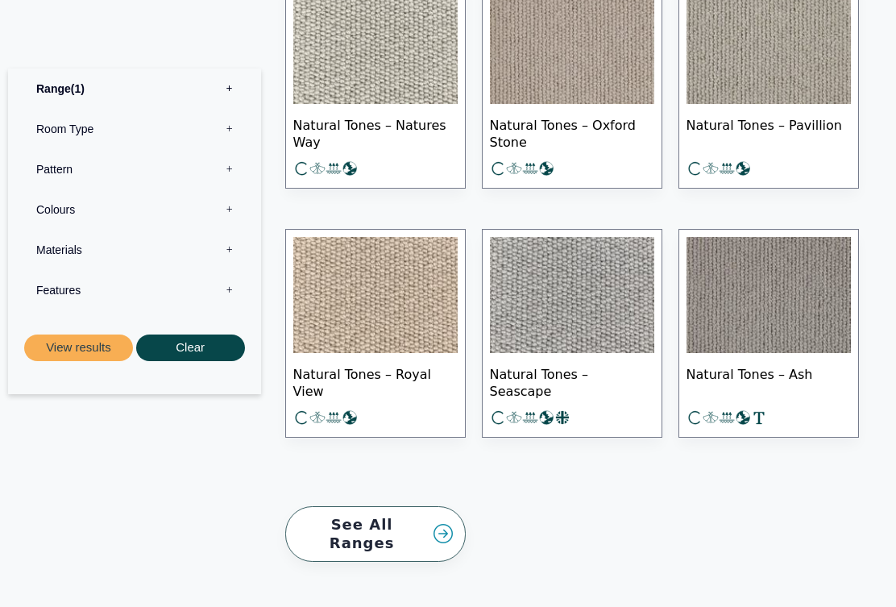
click at [434, 516] on link "See All Ranges" at bounding box center [375, 534] width 181 height 56
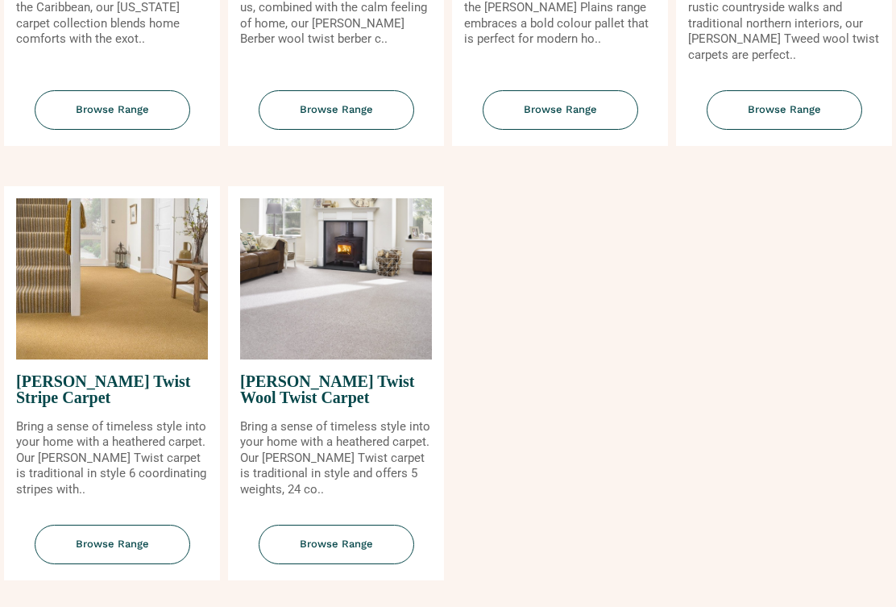
scroll to position [1816, 0]
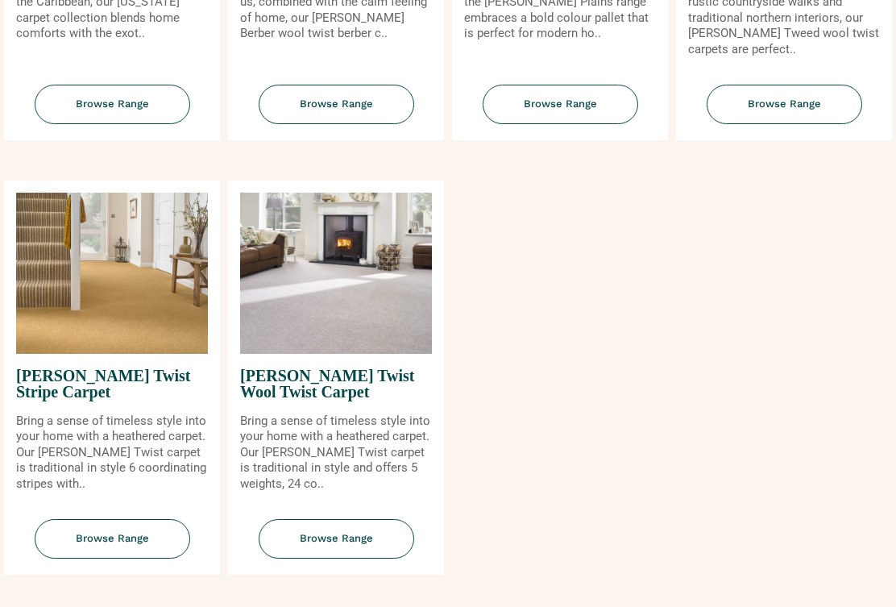
click at [350, 547] on span "Browse Range" at bounding box center [337, 539] width 156 height 39
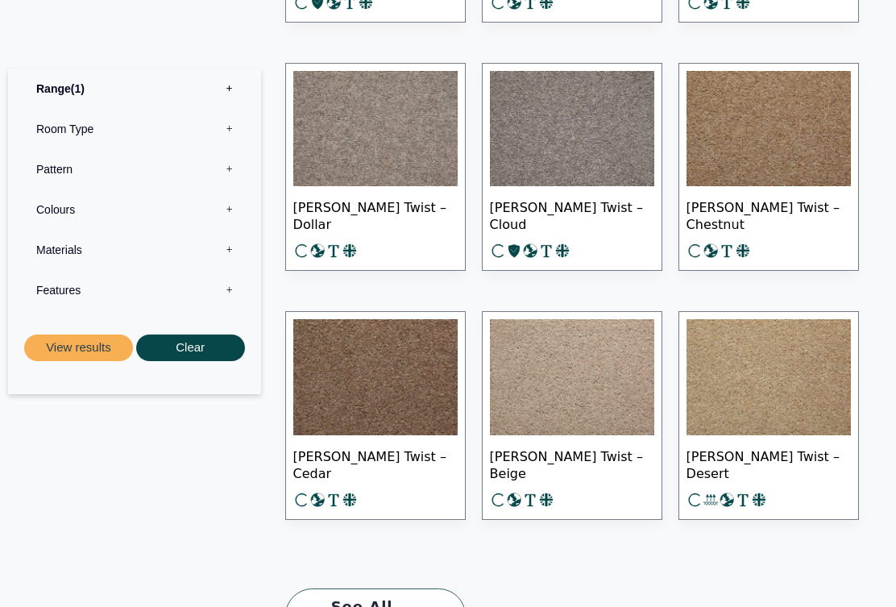
scroll to position [2330, 0]
click at [403, 606] on link "See All Ranges" at bounding box center [375, 617] width 181 height 56
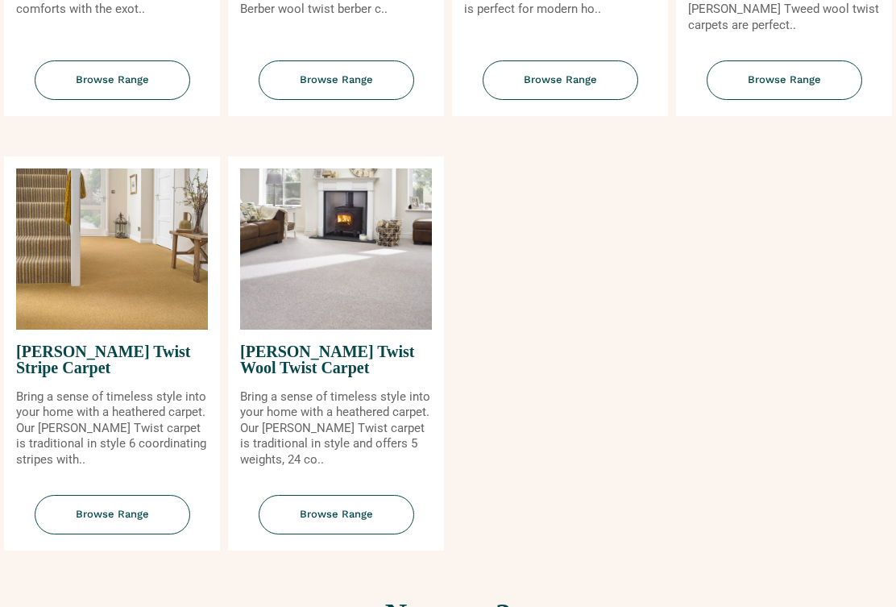
scroll to position [1860, 0]
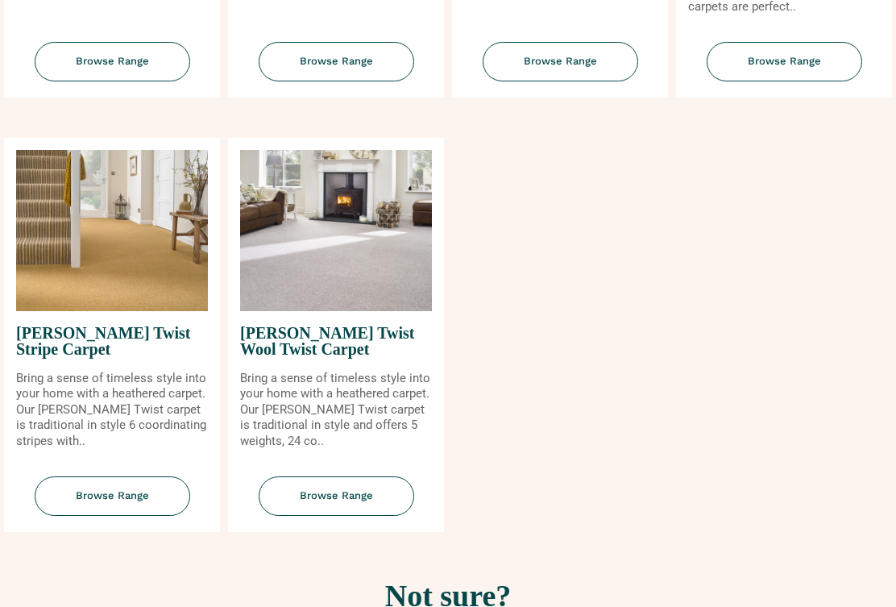
click at [135, 489] on span "Browse Range" at bounding box center [113, 495] width 156 height 39
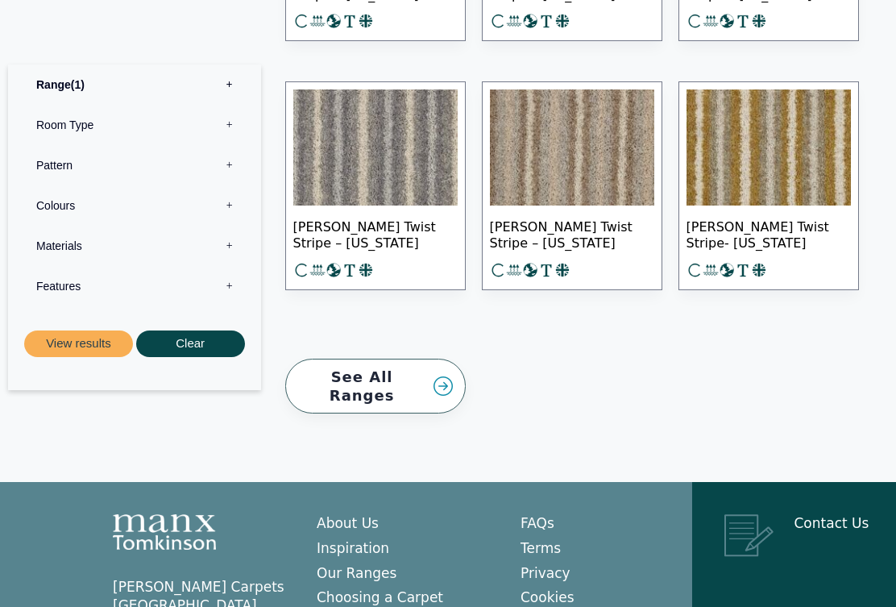
scroll to position [1122, 0]
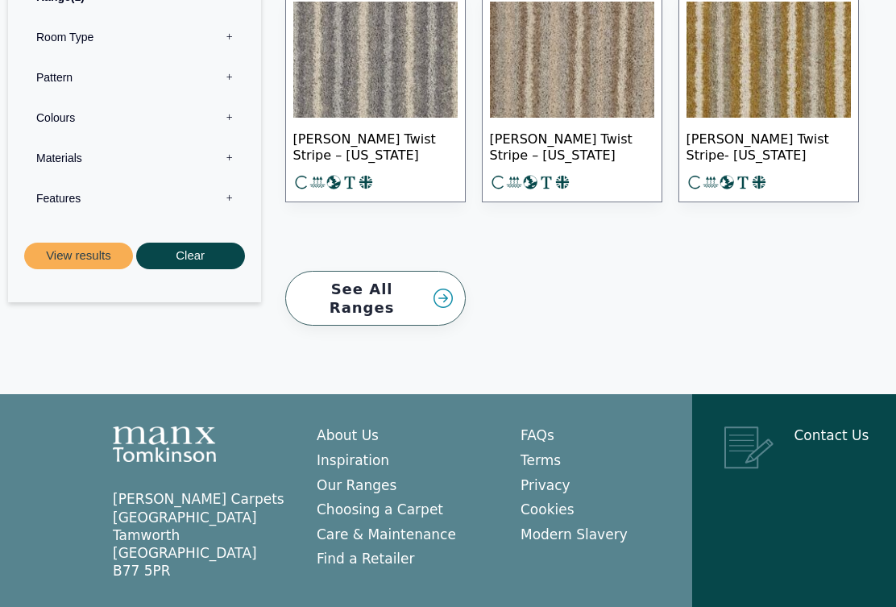
click at [400, 288] on link "See All Ranges" at bounding box center [375, 299] width 181 height 56
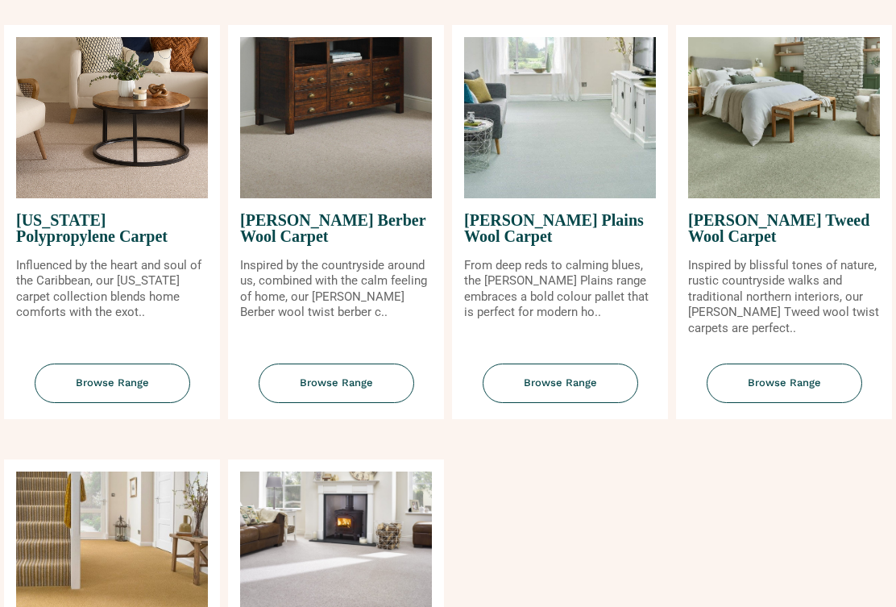
scroll to position [1536, 0]
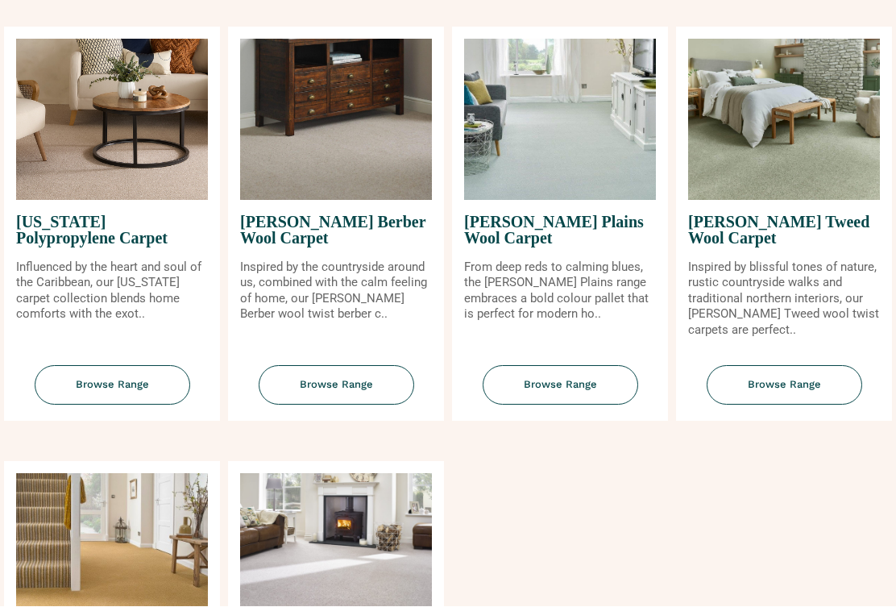
click at [806, 390] on span "Browse Range" at bounding box center [785, 385] width 156 height 39
click at [360, 389] on span "Browse Range" at bounding box center [337, 385] width 156 height 39
click at [148, 378] on span "Browse Range" at bounding box center [113, 385] width 156 height 39
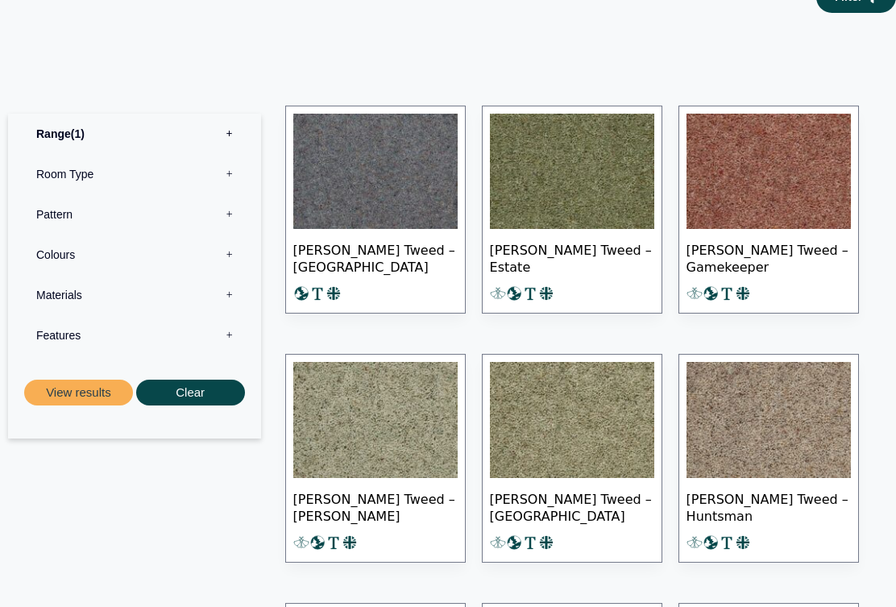
scroll to position [768, 0]
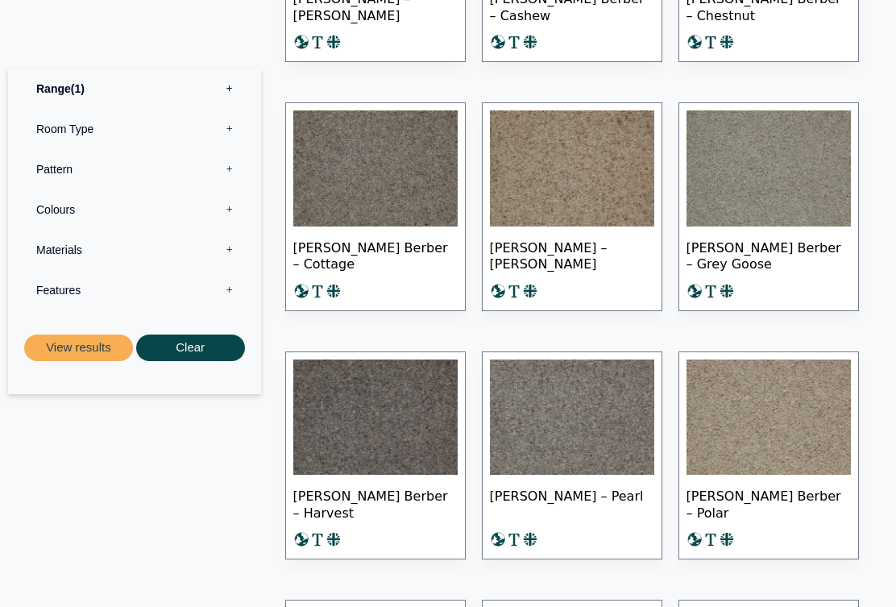
scroll to position [970, 0]
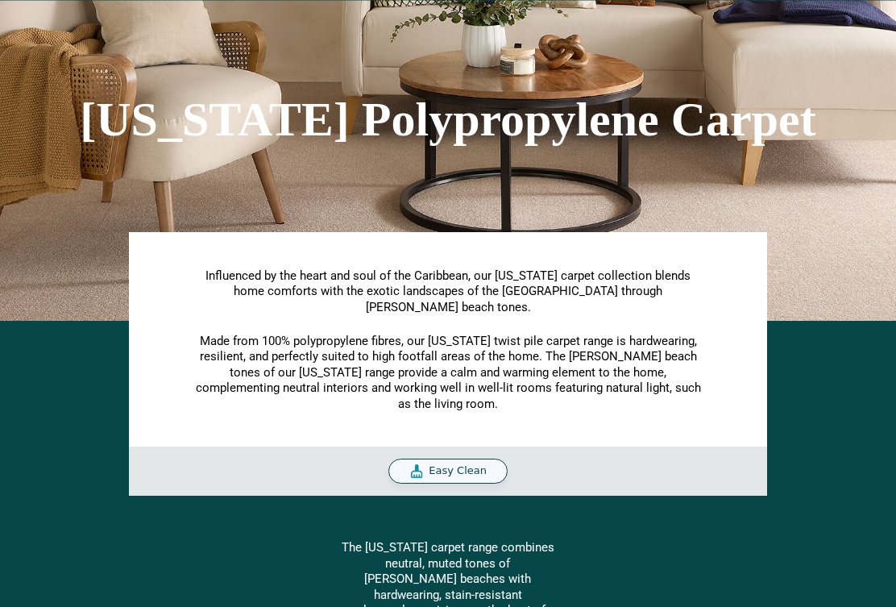
scroll to position [111, 0]
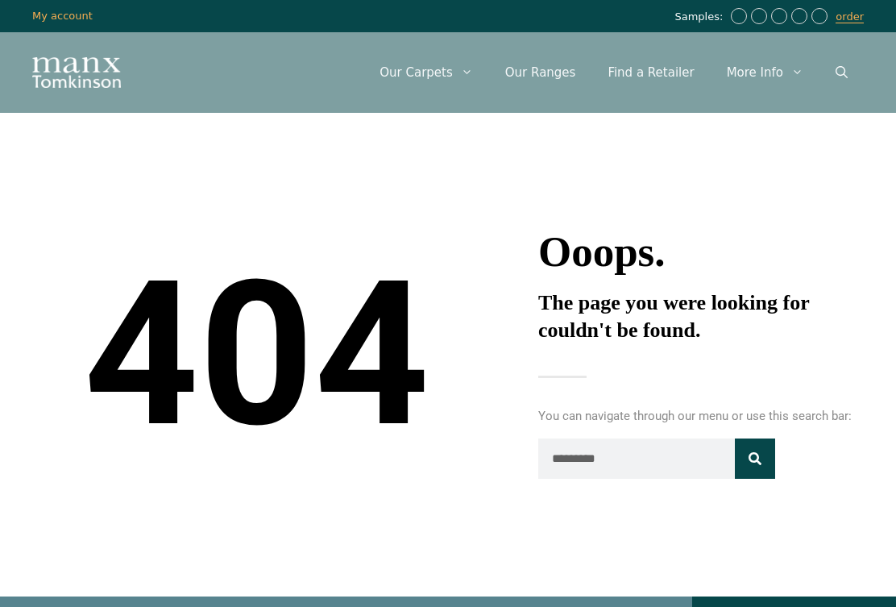
click at [842, 70] on icon "Open Search Bar" at bounding box center [842, 72] width 12 height 12
